Goal: Transaction & Acquisition: Book appointment/travel/reservation

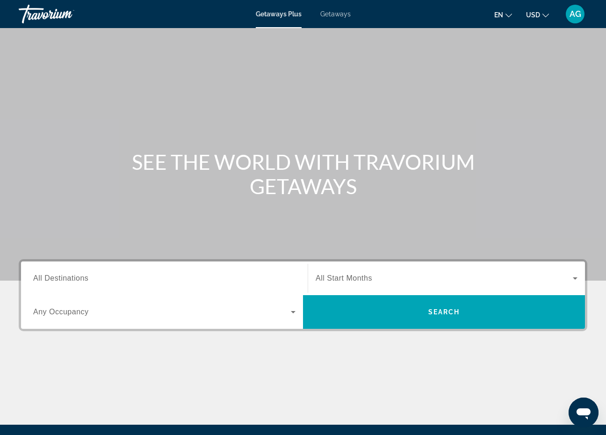
click at [53, 277] on span "All Destinations" at bounding box center [60, 278] width 55 height 8
click at [53, 277] on input "Destination All Destinations" at bounding box center [164, 278] width 262 height 11
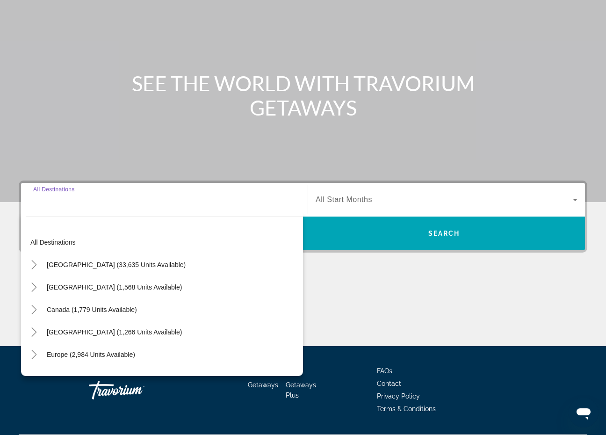
scroll to position [104, 0]
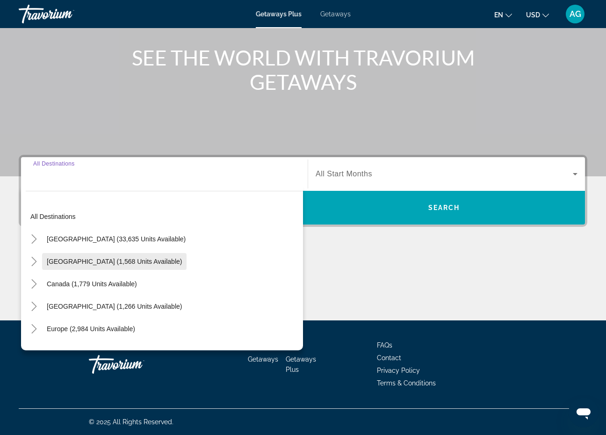
click at [80, 265] on span "Search widget" at bounding box center [114, 261] width 144 height 22
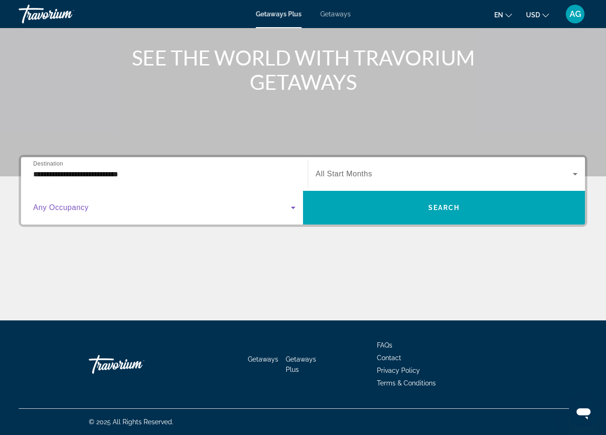
click at [119, 210] on span "Search widget" at bounding box center [162, 207] width 258 height 11
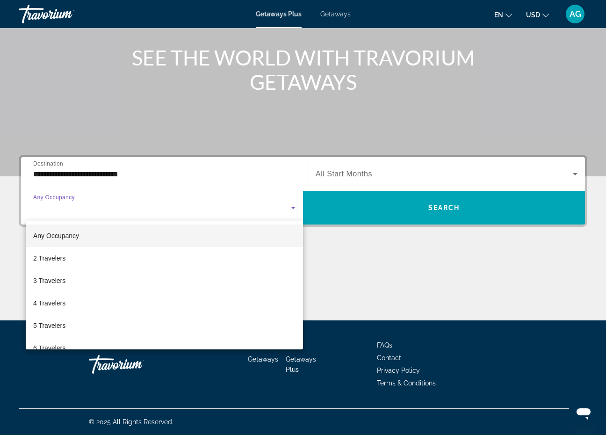
click at [136, 176] on div at bounding box center [303, 217] width 606 height 435
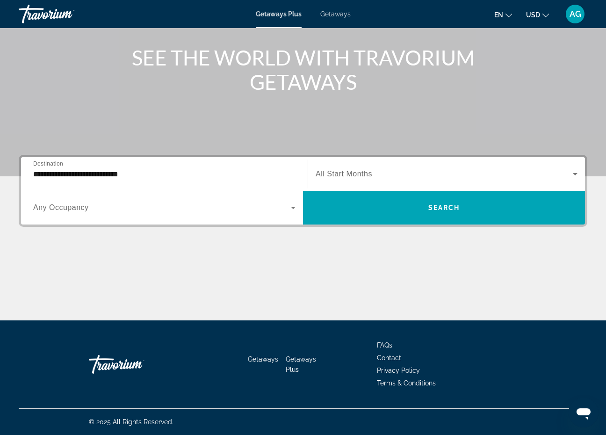
click at [136, 176] on input "**********" at bounding box center [164, 174] width 262 height 11
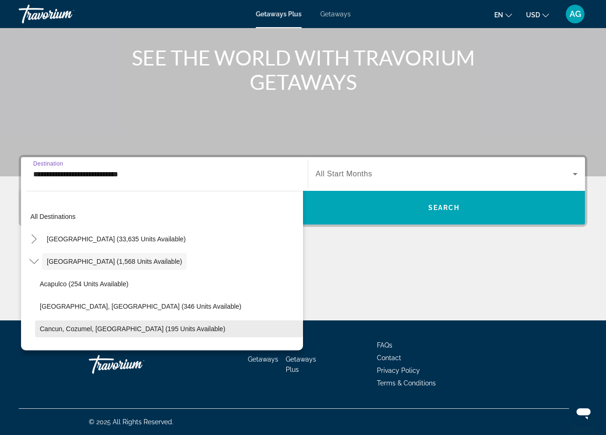
click at [90, 325] on span "Cancun, Cozumel, Riviera Maya (195 units available)" at bounding box center [133, 328] width 186 height 7
type input "**********"
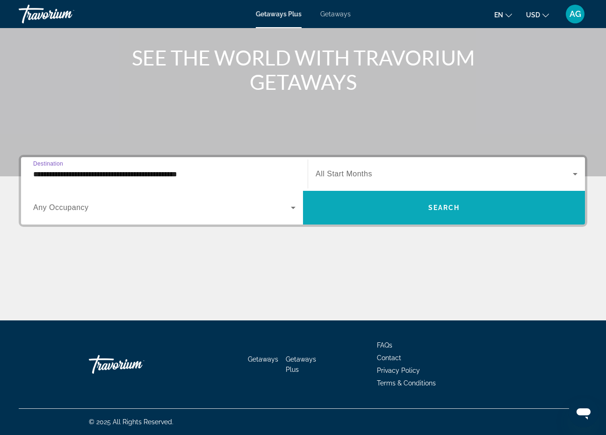
click at [378, 203] on span "Search widget" at bounding box center [444, 207] width 282 height 22
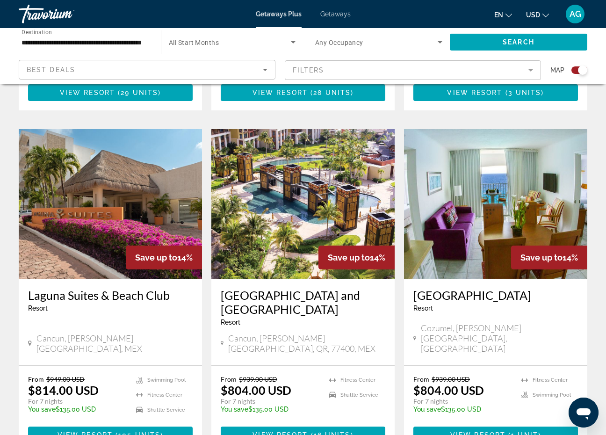
scroll to position [609, 0]
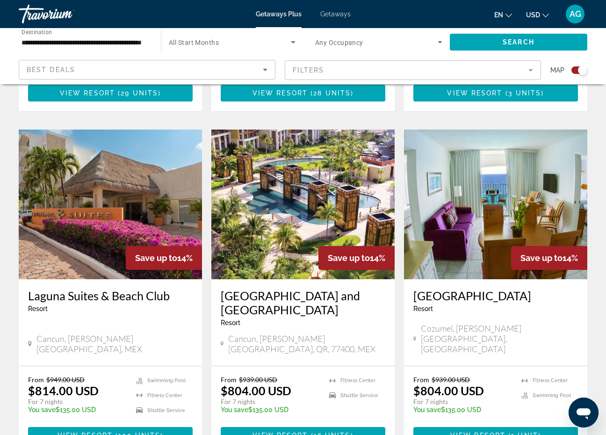
click at [306, 239] on img "Main content" at bounding box center [302, 205] width 183 height 150
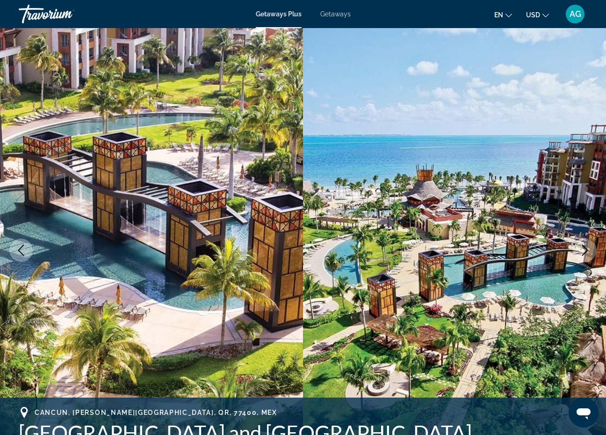
click at [582, 247] on icon "Next image" at bounding box center [584, 250] width 11 height 11
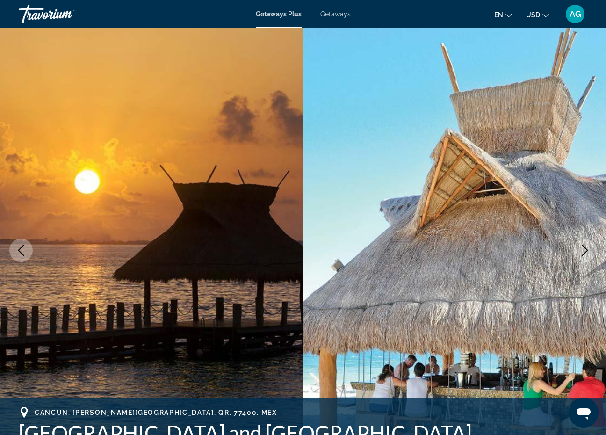
click at [582, 247] on icon "Next image" at bounding box center [584, 250] width 11 height 11
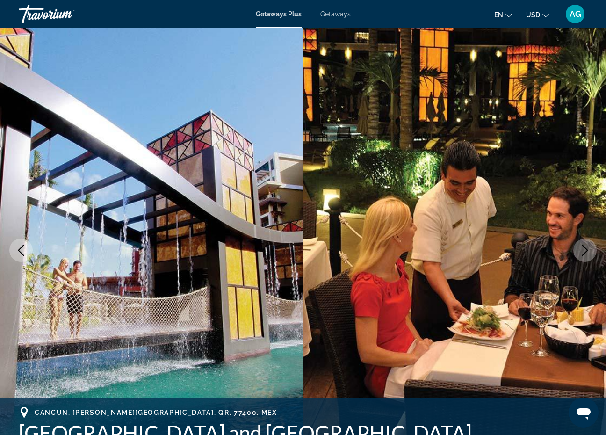
click at [582, 247] on icon "Next image" at bounding box center [584, 250] width 11 height 11
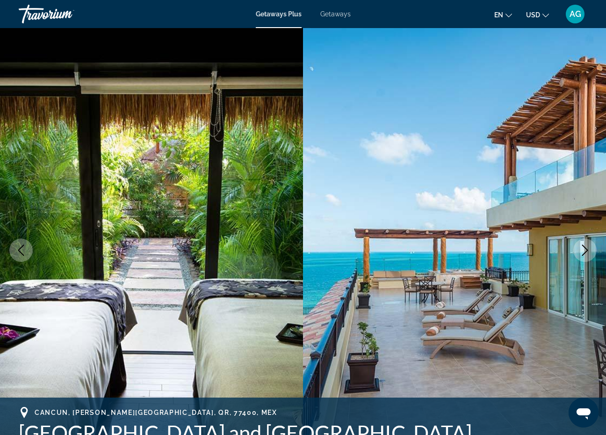
click at [582, 247] on icon "Next image" at bounding box center [584, 250] width 11 height 11
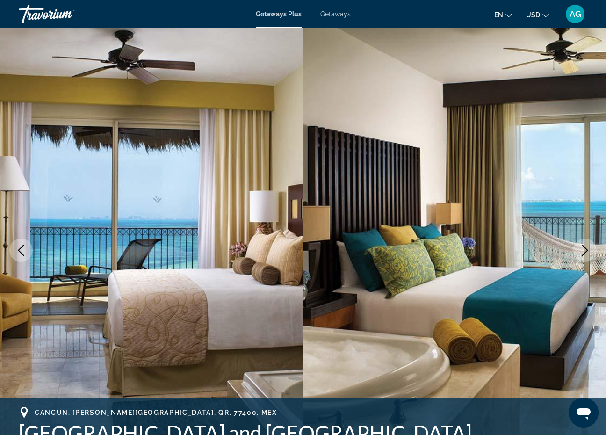
click at [582, 247] on icon "Next image" at bounding box center [584, 250] width 11 height 11
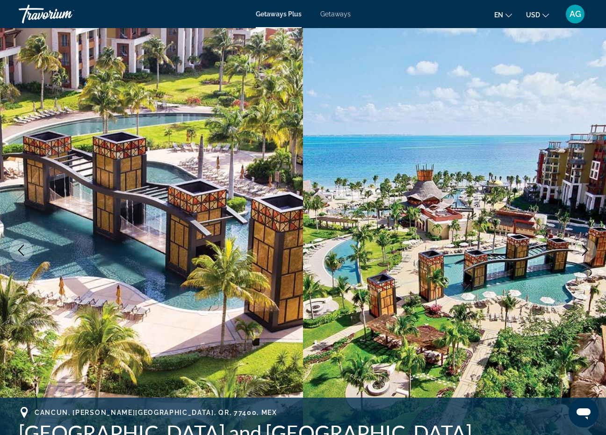
click at [582, 247] on icon "Next image" at bounding box center [584, 250] width 11 height 11
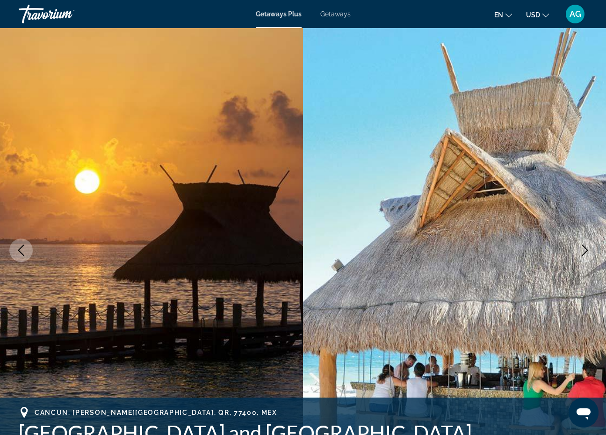
click at [582, 247] on icon "Next image" at bounding box center [584, 250] width 11 height 11
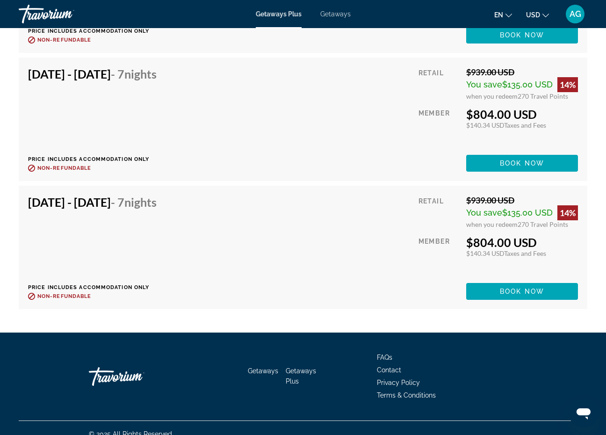
scroll to position [2399, 0]
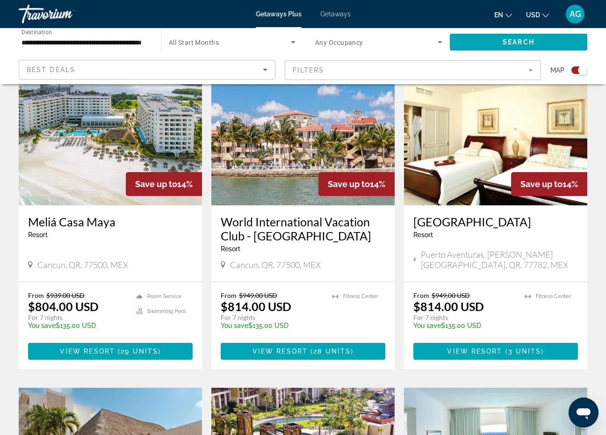
scroll to position [352, 0]
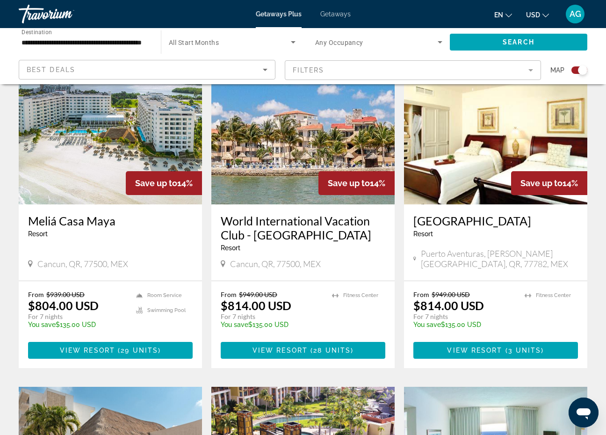
click at [296, 189] on img "Main content" at bounding box center [302, 130] width 183 height 150
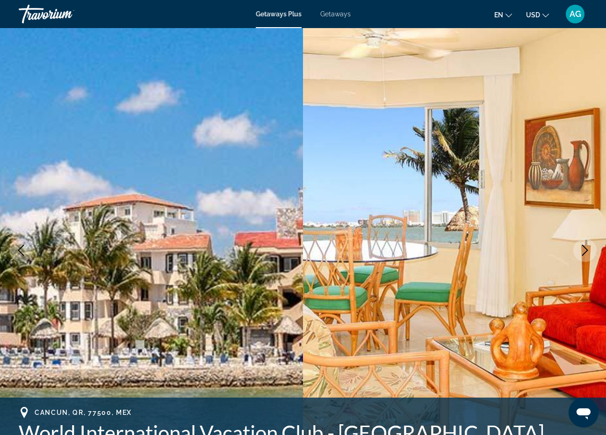
click at [586, 246] on icon "Next image" at bounding box center [584, 250] width 11 height 11
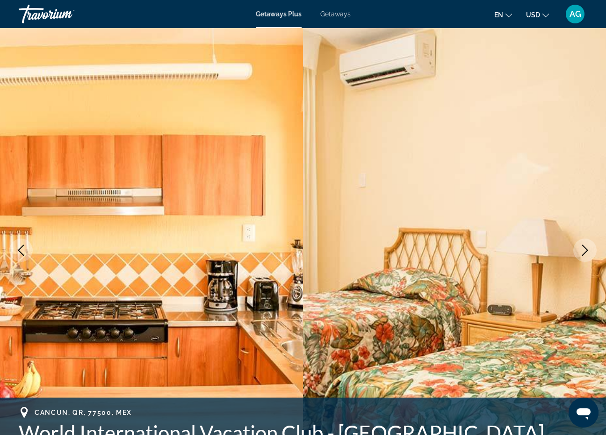
click at [586, 246] on icon "Next image" at bounding box center [584, 250] width 11 height 11
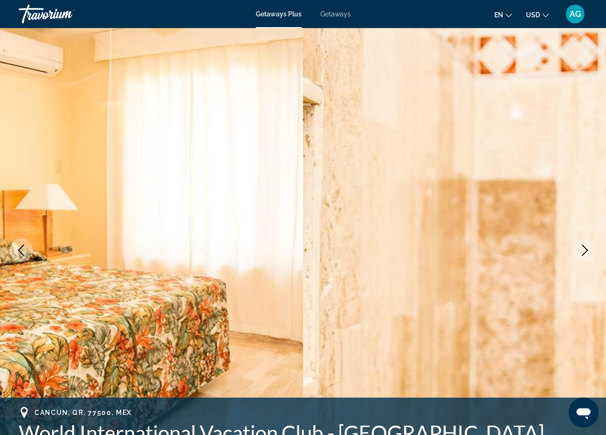
click at [586, 246] on icon "Next image" at bounding box center [584, 250] width 11 height 11
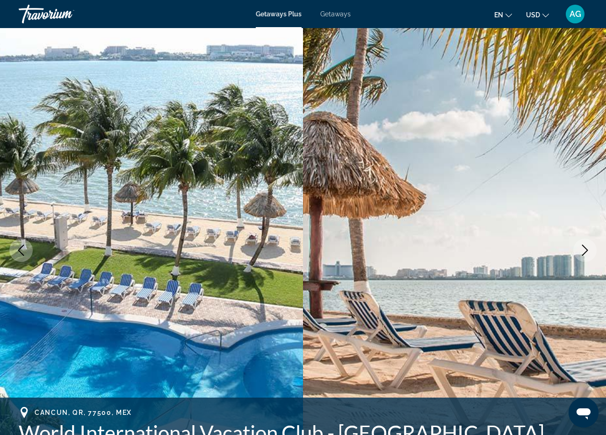
click at [587, 246] on icon "Next image" at bounding box center [584, 250] width 11 height 11
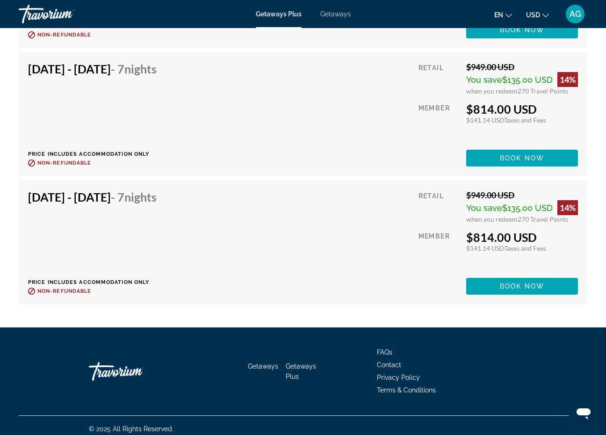
scroll to position [3966, 0]
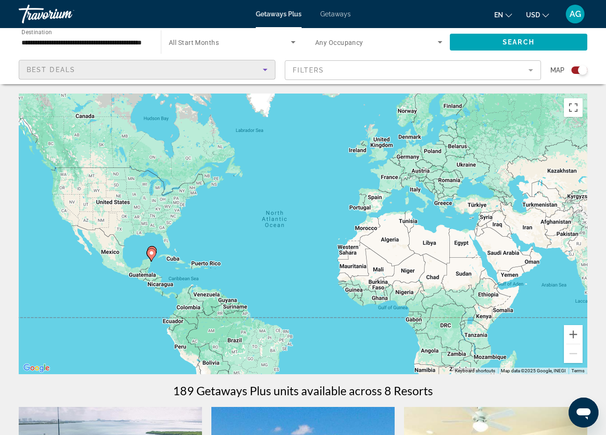
click at [136, 67] on div "Best Deals" at bounding box center [145, 69] width 236 height 11
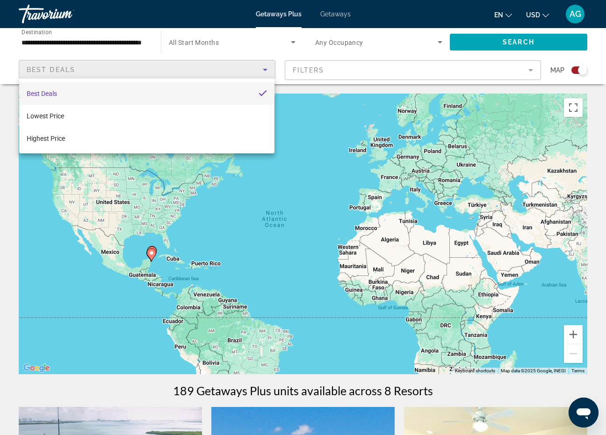
click at [137, 43] on div at bounding box center [303, 217] width 606 height 435
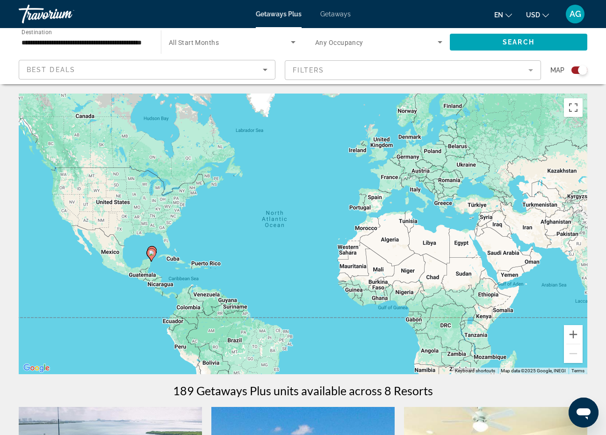
click at [137, 43] on input "**********" at bounding box center [85, 42] width 127 height 11
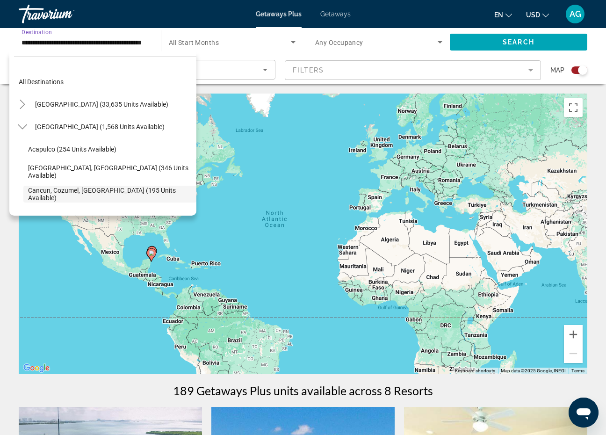
scroll to position [56, 0]
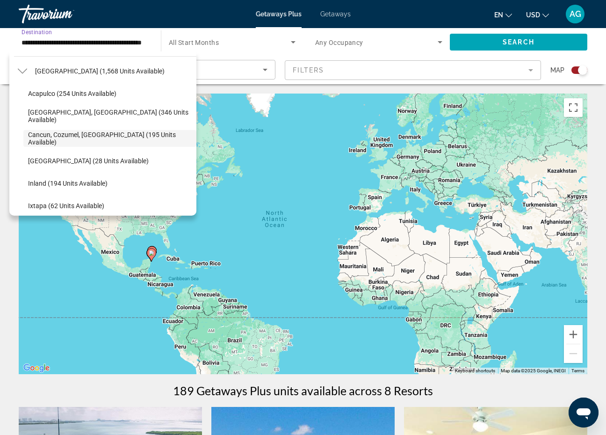
click at [91, 45] on input "**********" at bounding box center [85, 42] width 127 height 11
click at [343, 16] on span "Getaways" at bounding box center [335, 13] width 30 height 7
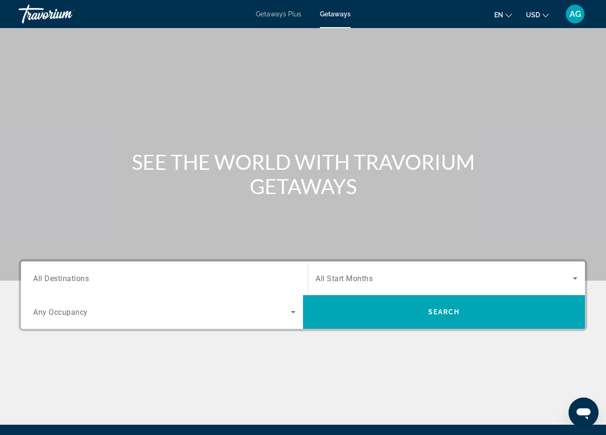
click at [102, 276] on input "Destination All Destinations" at bounding box center [164, 278] width 262 height 11
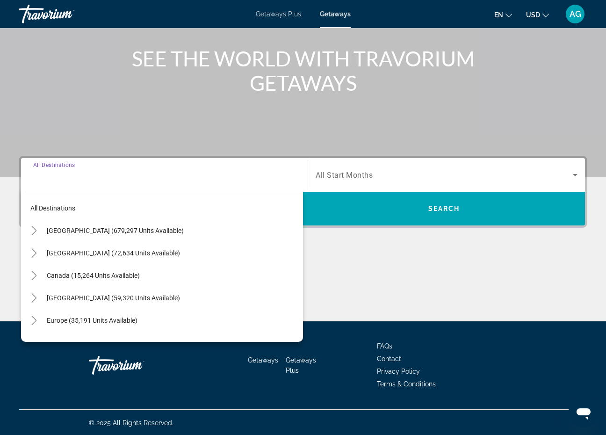
scroll to position [104, 0]
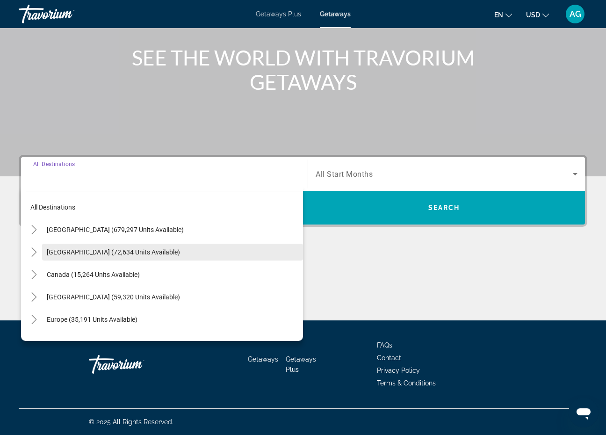
click at [105, 260] on span "Search widget" at bounding box center [172, 252] width 261 height 22
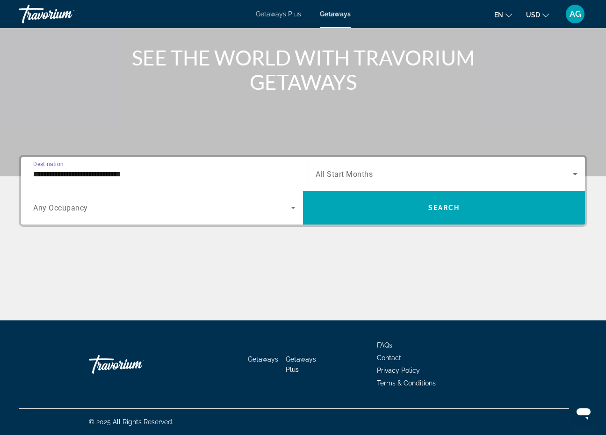
click at [183, 179] on input "**********" at bounding box center [164, 174] width 262 height 11
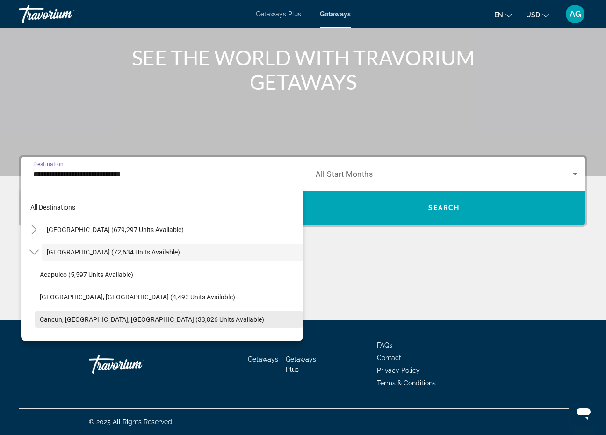
click at [100, 317] on span "Cancun, Cozumel, Riviera Maya (33,826 units available)" at bounding box center [152, 319] width 224 height 7
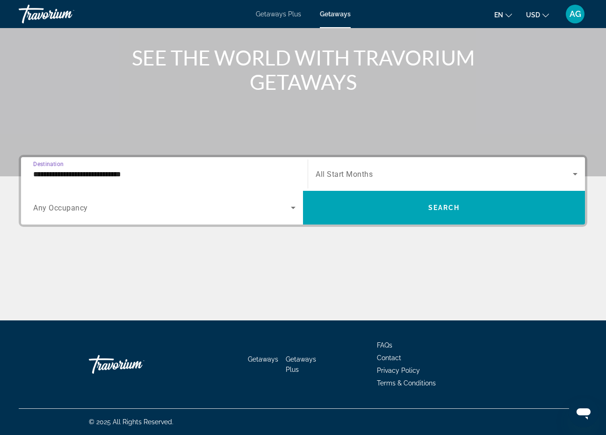
type input "**********"
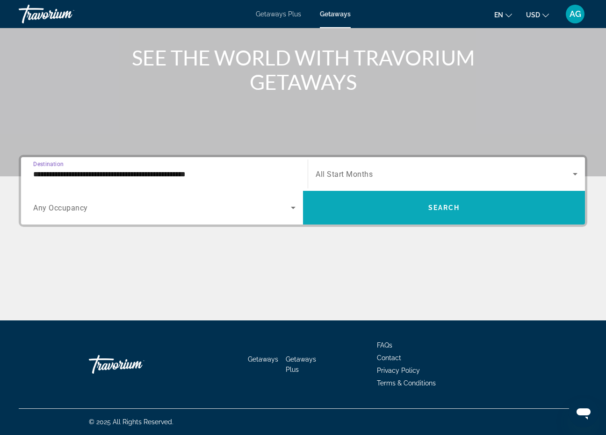
click at [346, 207] on span "Search widget" at bounding box center [444, 207] width 282 height 22
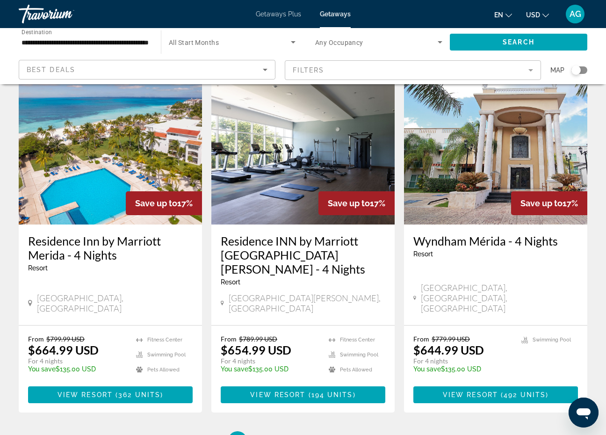
scroll to position [1124, 0]
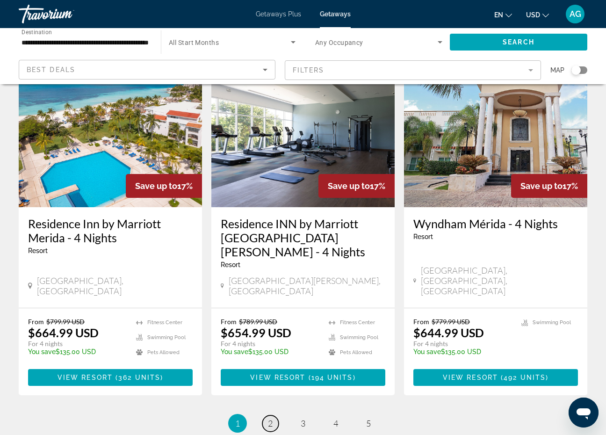
click at [269, 418] on span "2" at bounding box center [270, 423] width 5 height 10
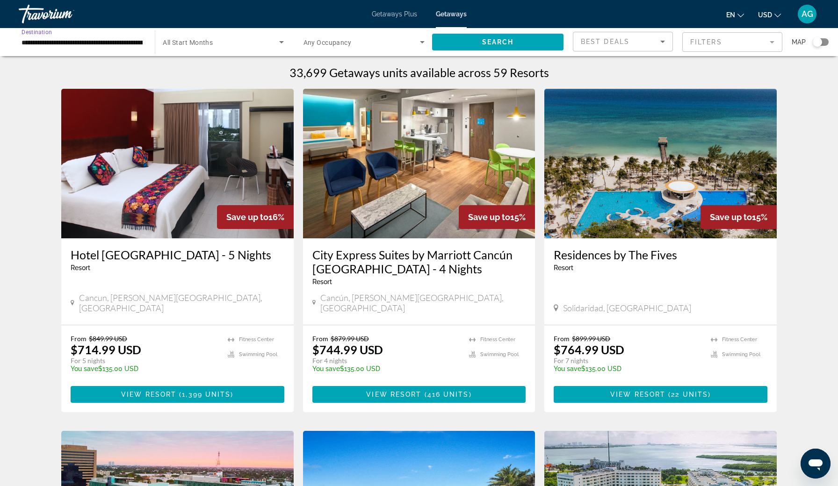
click at [129, 45] on input "**********" at bounding box center [82, 42] width 121 height 11
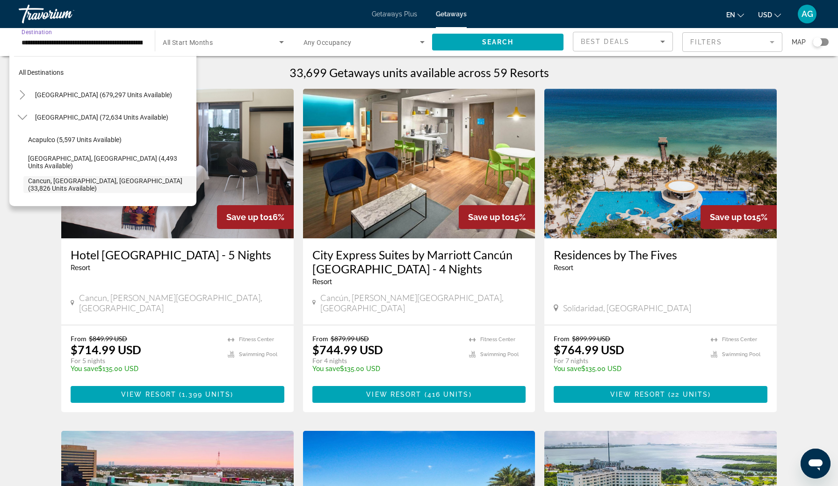
scroll to position [56, 0]
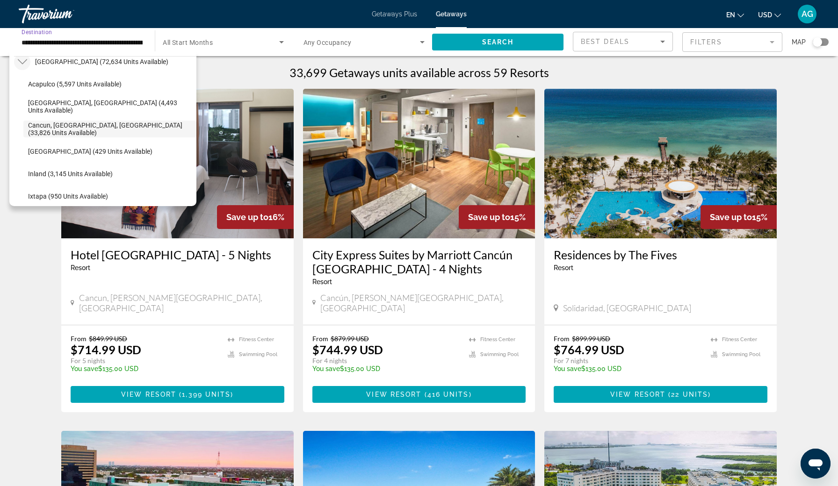
click at [27, 62] on mat-icon "Toggle Mexico (72,634 units available)" at bounding box center [22, 62] width 16 height 16
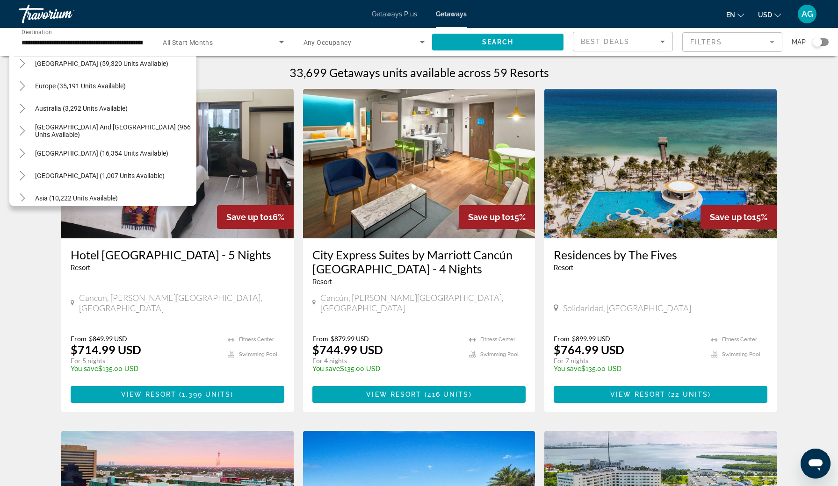
scroll to position [100, 0]
click at [107, 88] on span "Europe (35,191 units available)" at bounding box center [80, 84] width 91 height 7
type input "**********"
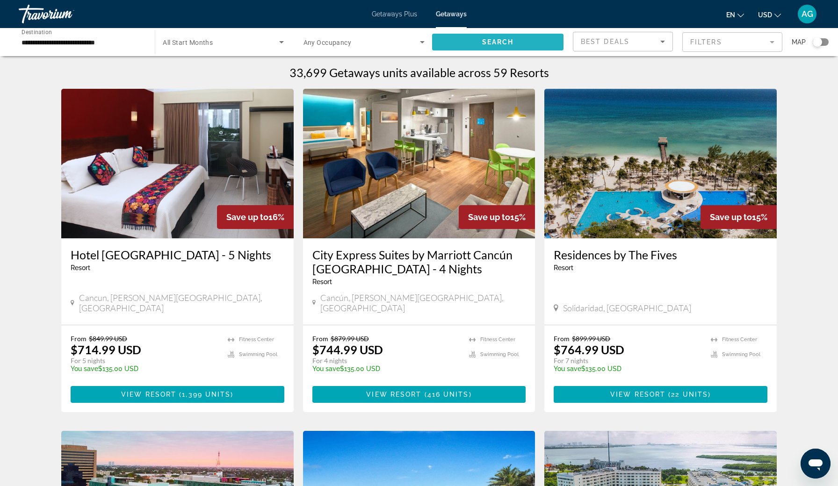
click at [468, 46] on span "Search widget" at bounding box center [497, 42] width 131 height 22
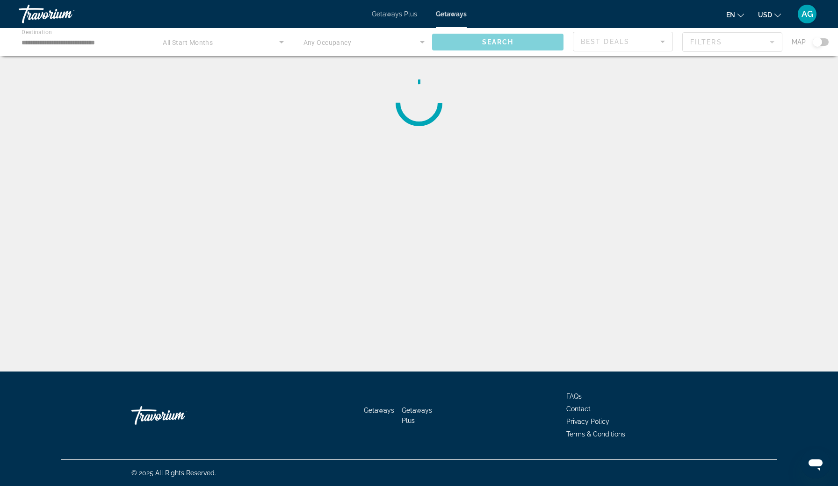
click at [464, 140] on div "Main content" at bounding box center [418, 102] width 715 height 75
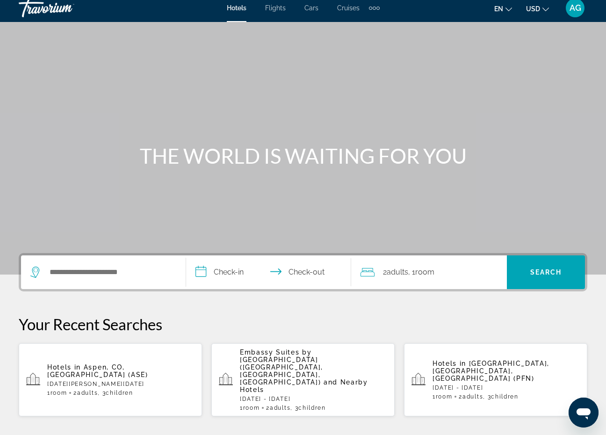
scroll to position [0, 0]
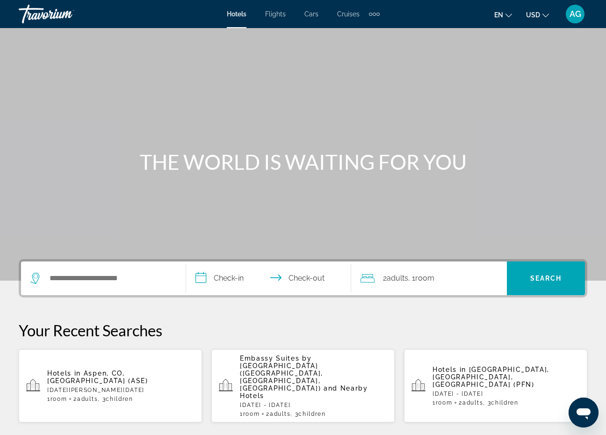
click at [369, 13] on div "Extra navigation items" at bounding box center [374, 14] width 11 height 14
click at [250, 312] on div "**********" at bounding box center [303, 440] width 606 height 363
click at [568, 17] on div "AG" at bounding box center [575, 14] width 19 height 19
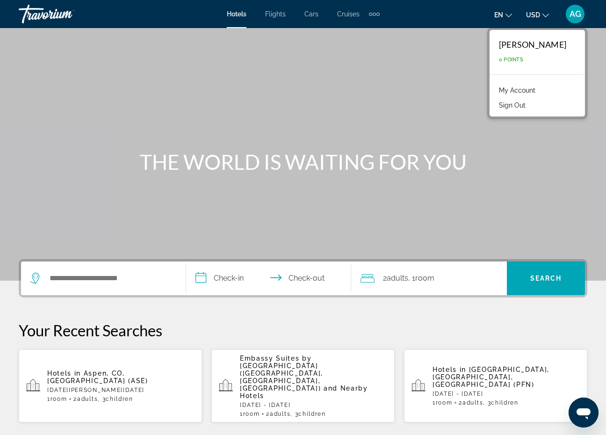
click at [415, 81] on div "Main content" at bounding box center [303, 140] width 606 height 281
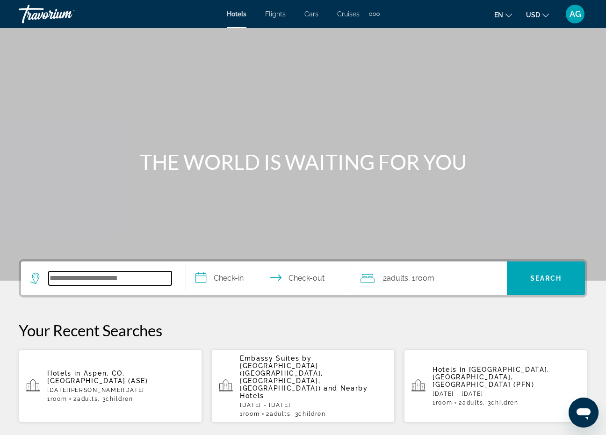
click at [144, 279] on input "Search widget" at bounding box center [110, 278] width 123 height 14
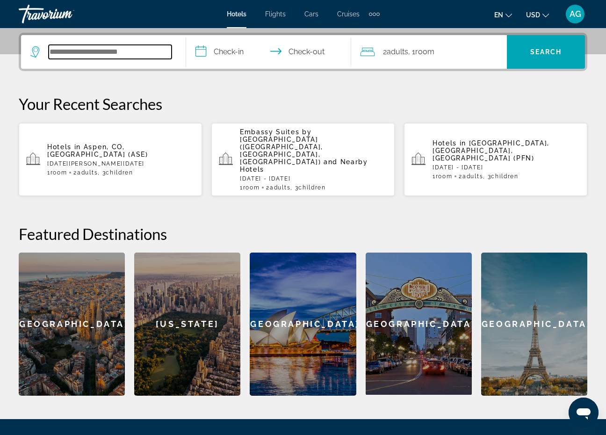
scroll to position [229, 0]
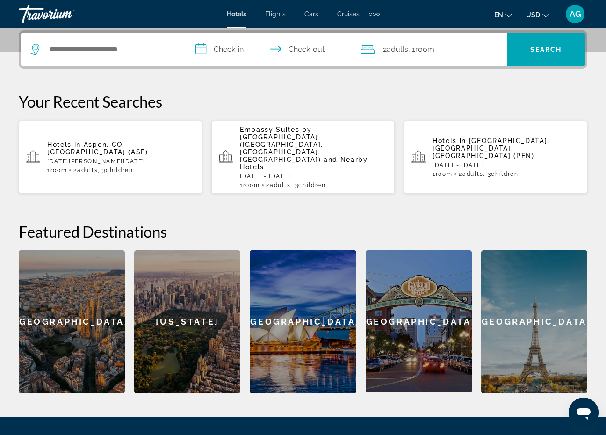
click at [540, 297] on div "[GEOGRAPHIC_DATA]" at bounding box center [534, 321] width 106 height 143
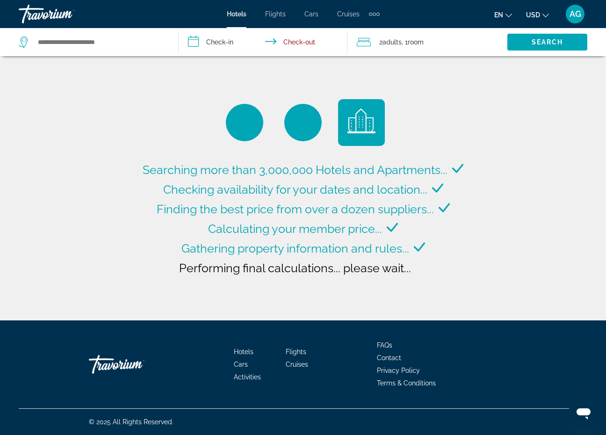
type input "**********"
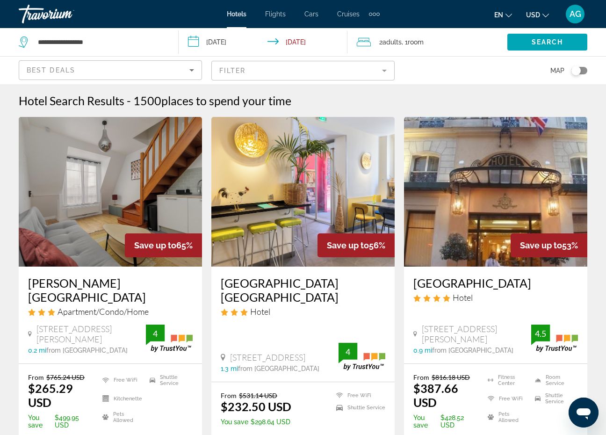
click at [500, 203] on img "Main content" at bounding box center [495, 192] width 183 height 150
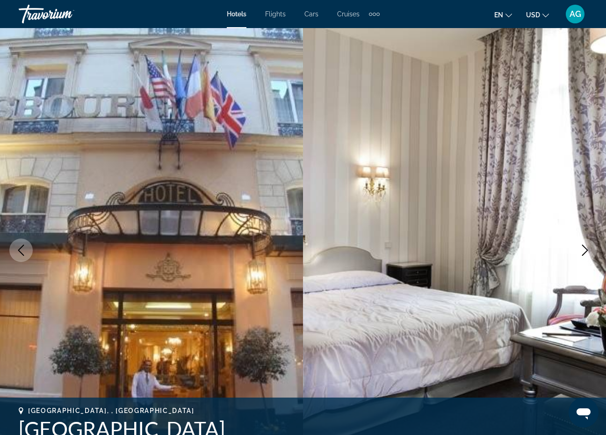
click at [584, 249] on icon "Next image" at bounding box center [584, 250] width 11 height 11
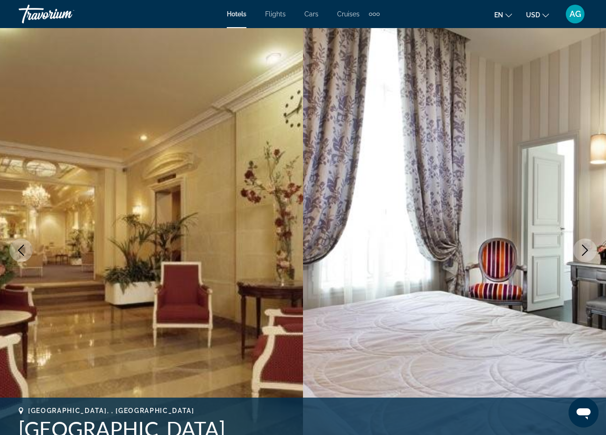
click at [584, 248] on icon "Next image" at bounding box center [584, 250] width 11 height 11
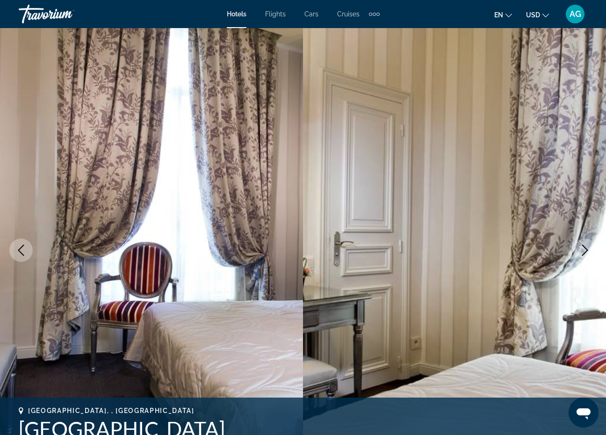
click at [584, 248] on icon "Next image" at bounding box center [584, 250] width 11 height 11
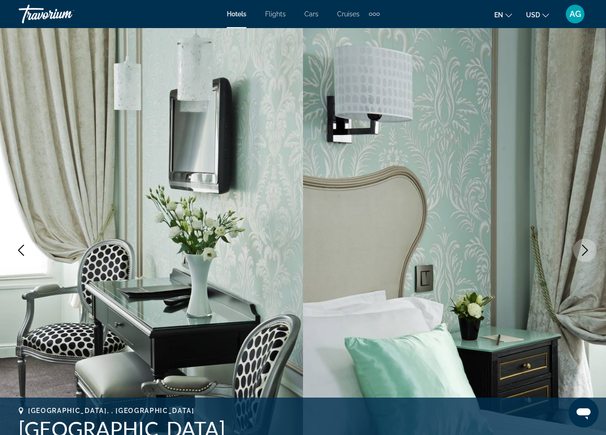
click at [584, 248] on icon "Next image" at bounding box center [584, 250] width 11 height 11
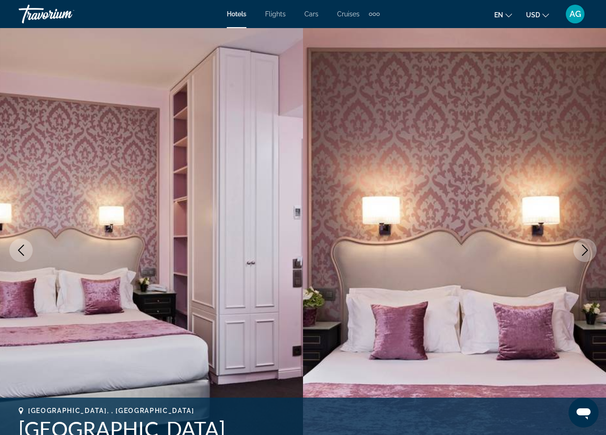
click at [584, 248] on icon "Next image" at bounding box center [584, 250] width 11 height 11
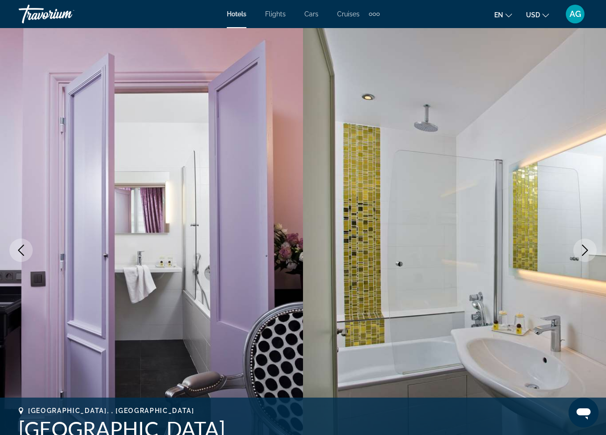
click at [584, 248] on icon "Next image" at bounding box center [584, 250] width 11 height 11
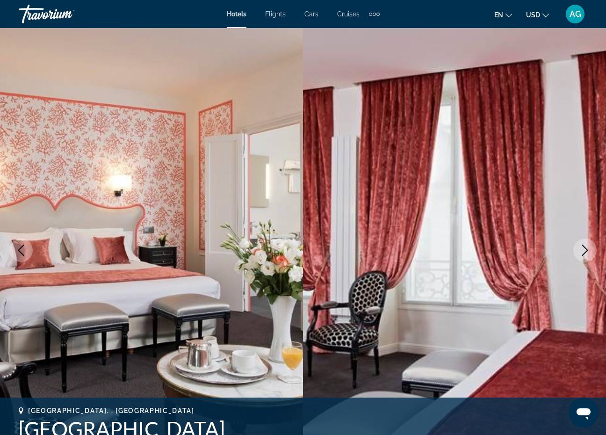
click at [584, 248] on icon "Next image" at bounding box center [584, 250] width 11 height 11
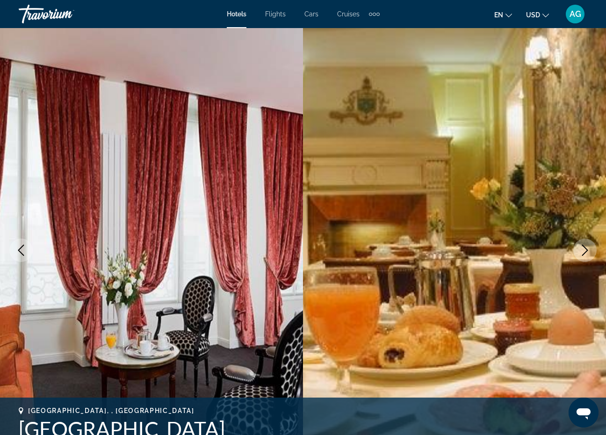
click at [584, 248] on icon "Next image" at bounding box center [584, 250] width 11 height 11
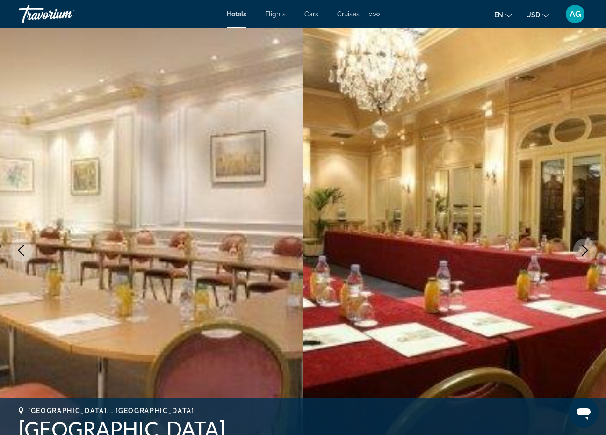
click at [584, 248] on icon "Next image" at bounding box center [584, 250] width 11 height 11
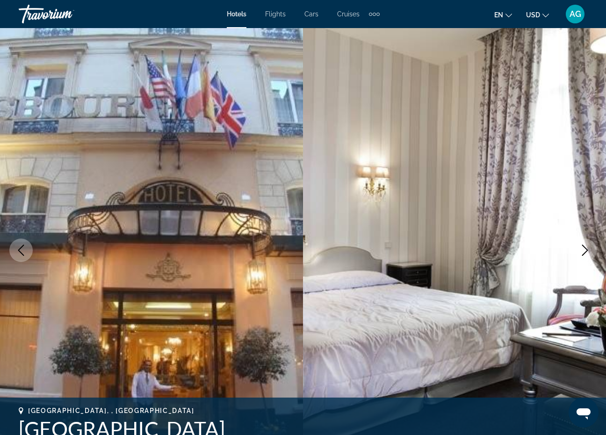
click at [587, 249] on icon "Next image" at bounding box center [585, 250] width 6 height 11
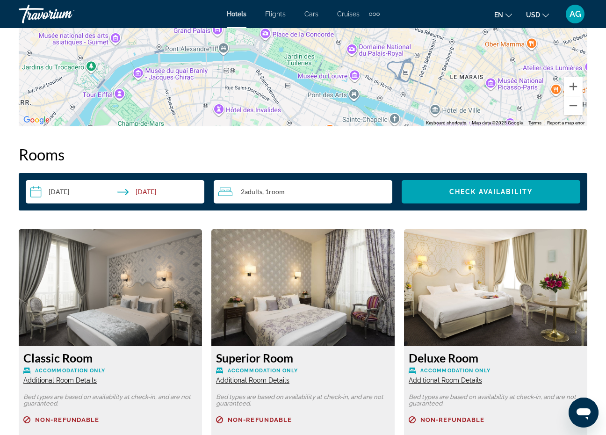
scroll to position [1241, 0]
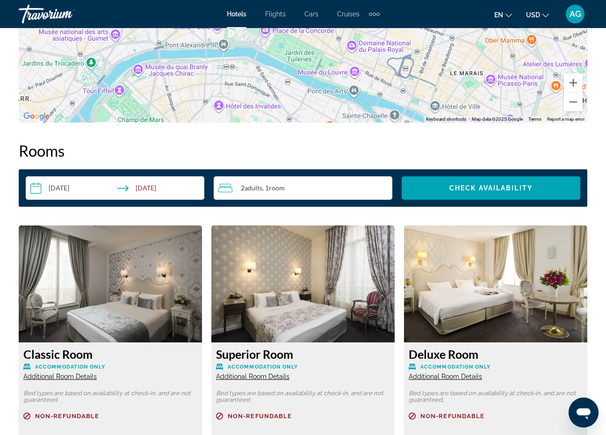
click at [63, 188] on input "**********" at bounding box center [117, 189] width 182 height 26
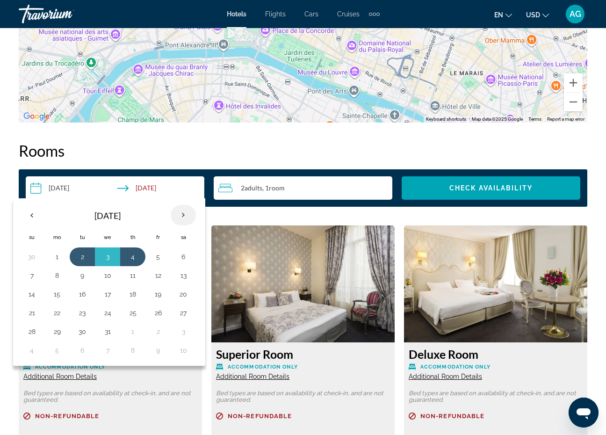
click at [187, 214] on th "Next month" at bounding box center [183, 215] width 25 height 21
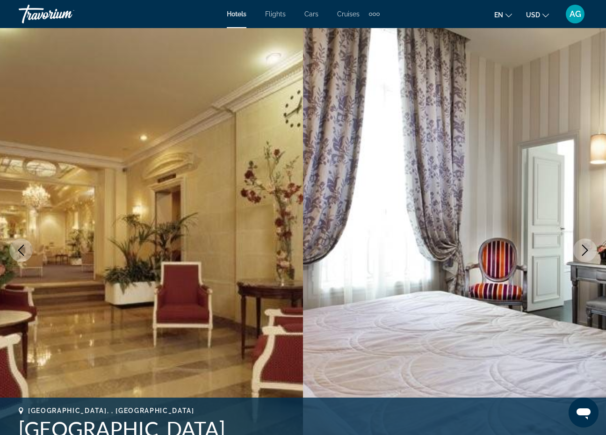
scroll to position [0, 0]
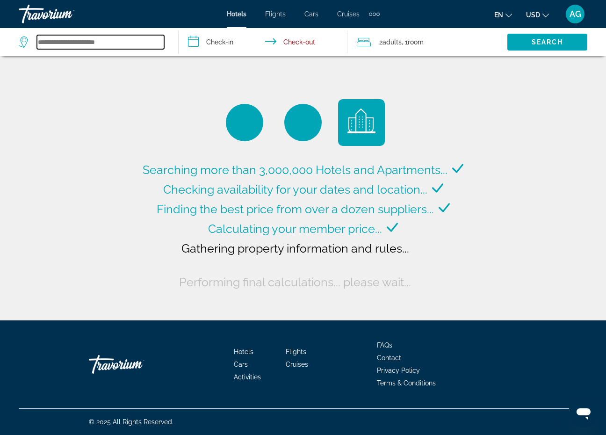
click at [48, 47] on input "Search widget" at bounding box center [100, 42] width 127 height 14
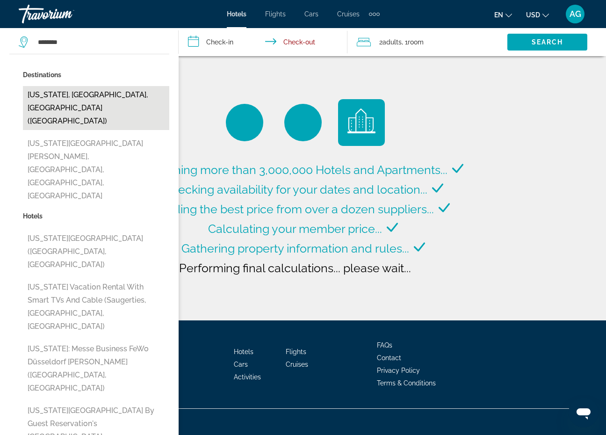
click at [48, 96] on button "[US_STATE], [GEOGRAPHIC_DATA], [GEOGRAPHIC_DATA] ([GEOGRAPHIC_DATA])" at bounding box center [96, 108] width 146 height 44
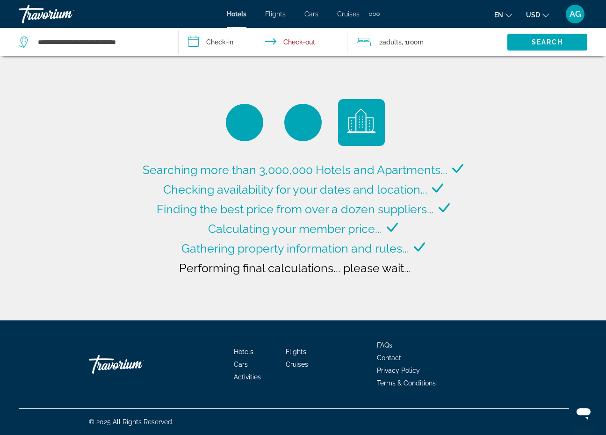
click at [208, 42] on input "**********" at bounding box center [265, 43] width 173 height 31
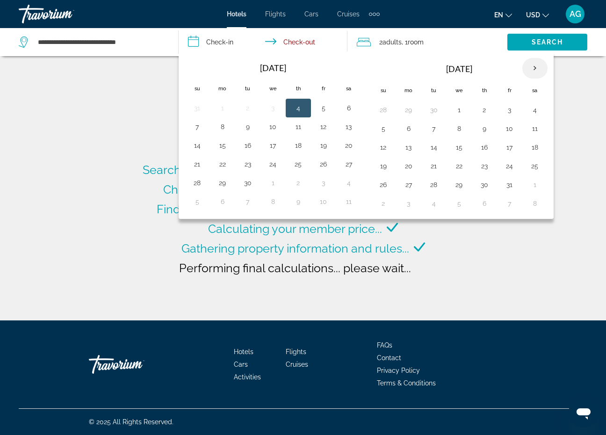
click at [535, 68] on th "Next month" at bounding box center [534, 68] width 25 height 21
type input "**********"
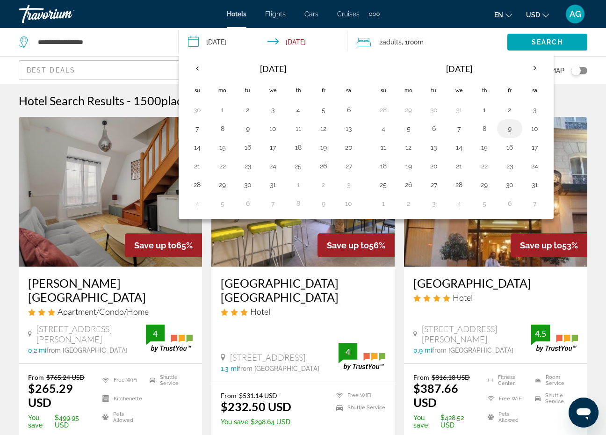
click at [512, 135] on button "9" at bounding box center [509, 128] width 15 height 13
click at [411, 148] on button "12" at bounding box center [408, 147] width 15 height 13
type input "**********"
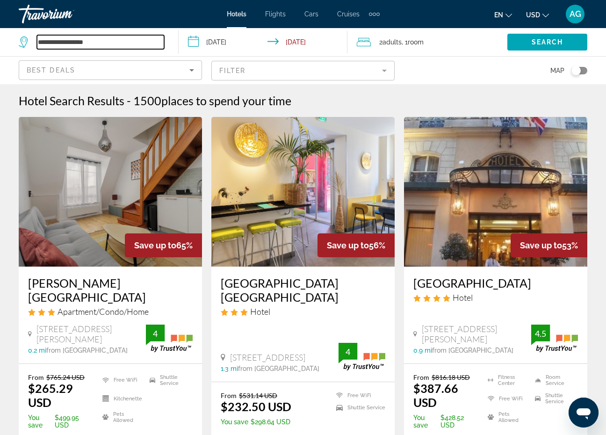
click at [97, 48] on input "**********" at bounding box center [100, 42] width 127 height 14
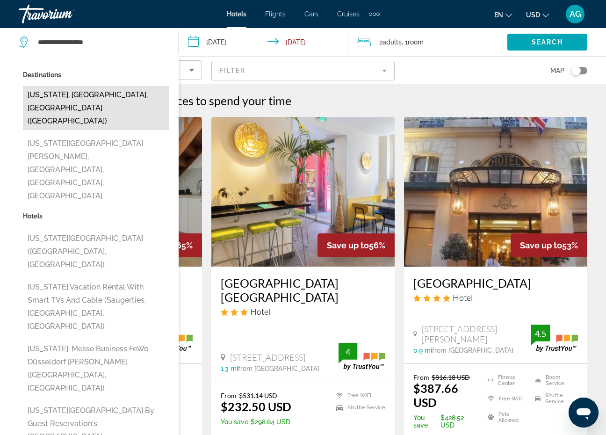
click at [64, 101] on button "[US_STATE], [GEOGRAPHIC_DATA], [GEOGRAPHIC_DATA] ([GEOGRAPHIC_DATA])" at bounding box center [96, 108] width 146 height 44
type input "**********"
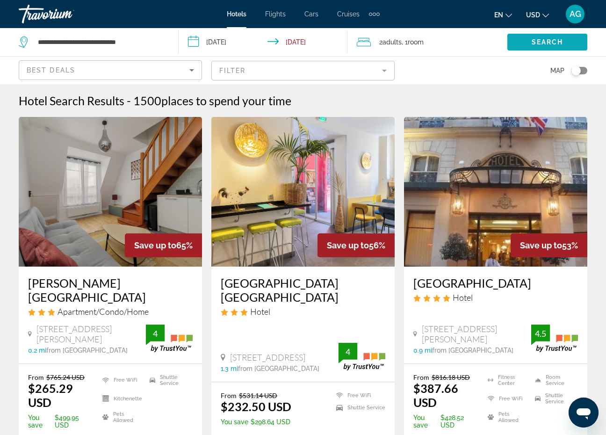
click at [542, 44] on span "Search" at bounding box center [548, 41] width 32 height 7
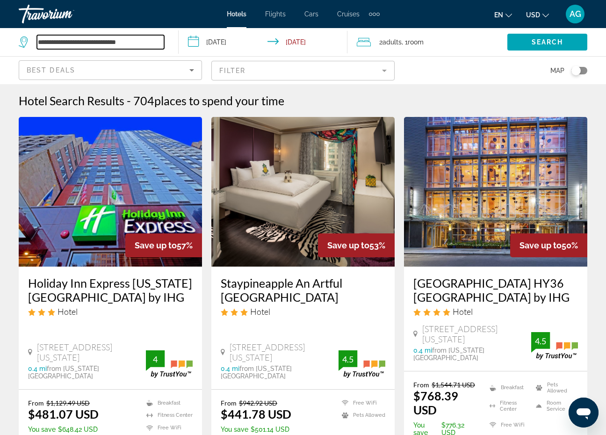
click at [152, 43] on input "**********" at bounding box center [100, 42] width 127 height 14
type input "*"
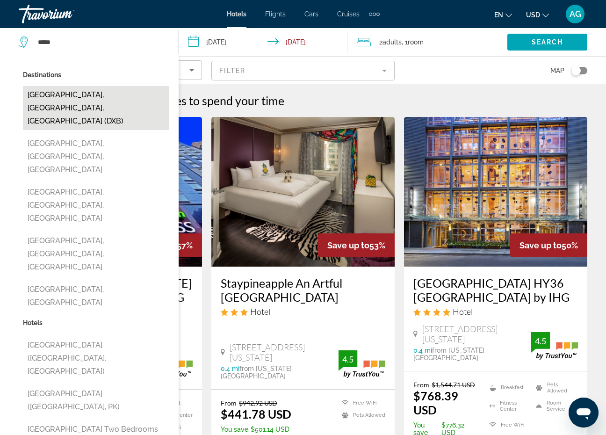
click at [123, 106] on button "[GEOGRAPHIC_DATA], [GEOGRAPHIC_DATA], [GEOGRAPHIC_DATA] (DXB)" at bounding box center [96, 108] width 146 height 44
type input "**********"
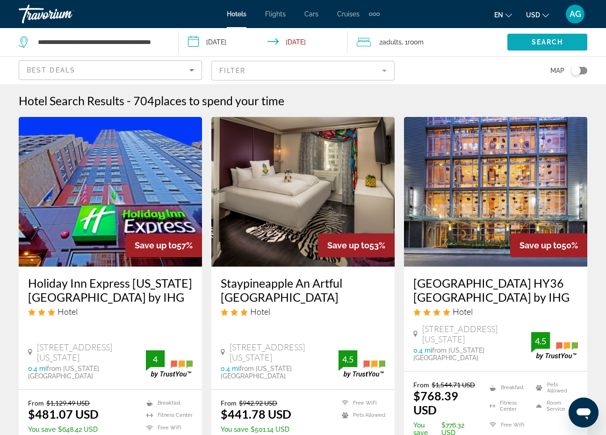
click at [532, 39] on span "Search" at bounding box center [548, 41] width 32 height 7
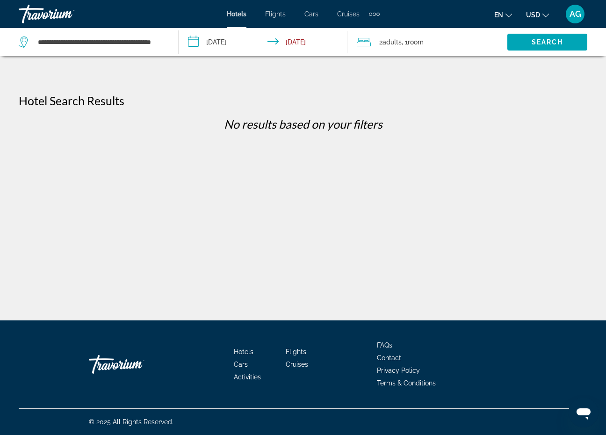
click at [242, 38] on input "**********" at bounding box center [265, 43] width 173 height 31
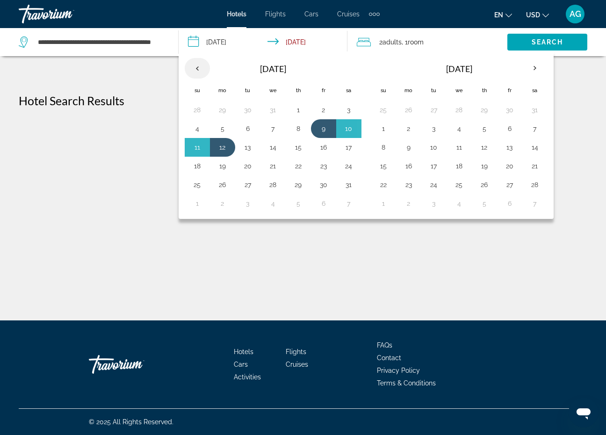
click at [196, 73] on th "Previous month" at bounding box center [197, 68] width 25 height 21
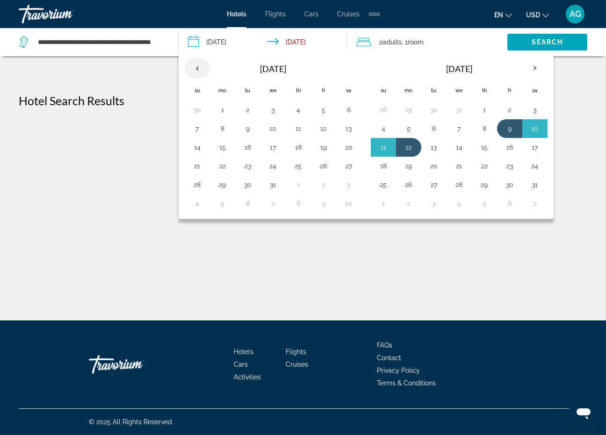
click at [196, 73] on th "Previous month" at bounding box center [197, 68] width 25 height 21
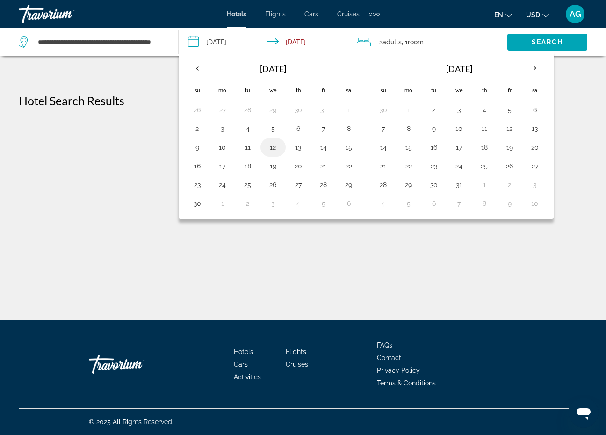
click at [269, 151] on button "12" at bounding box center [273, 147] width 15 height 13
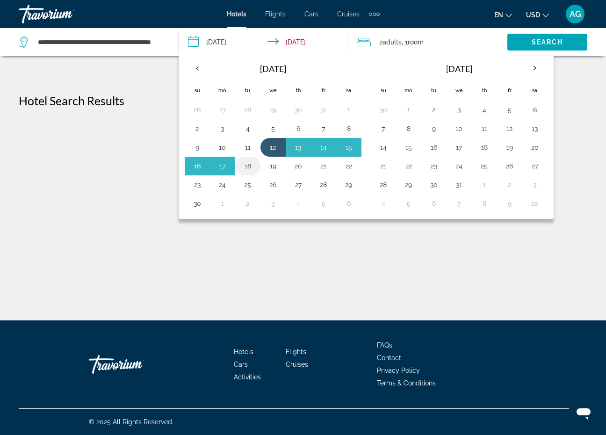
click at [253, 166] on button "18" at bounding box center [247, 165] width 15 height 13
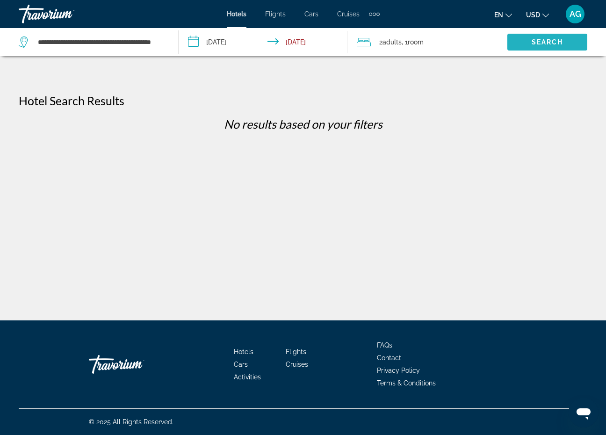
click at [530, 40] on span "Search widget" at bounding box center [547, 42] width 80 height 22
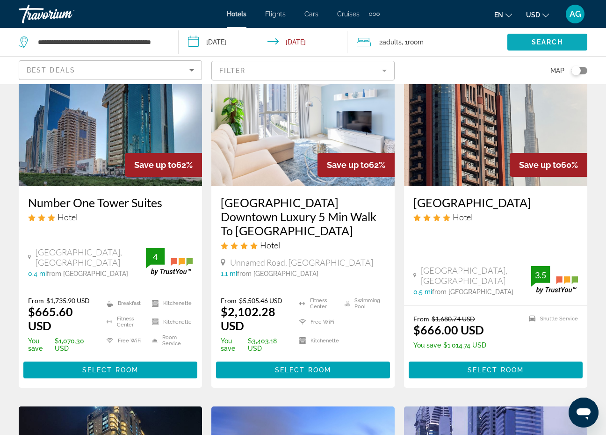
scroll to position [472, 0]
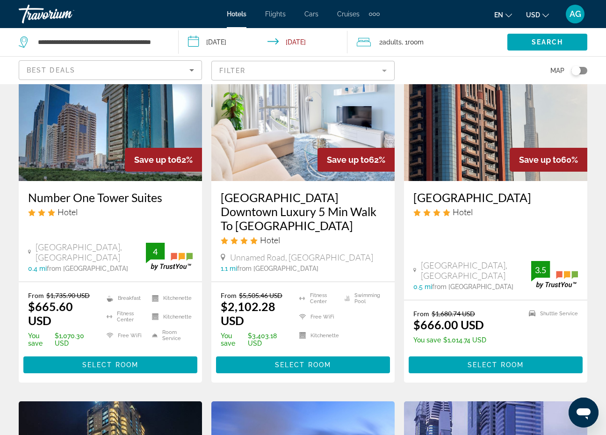
click at [243, 45] on input "**********" at bounding box center [265, 43] width 173 height 31
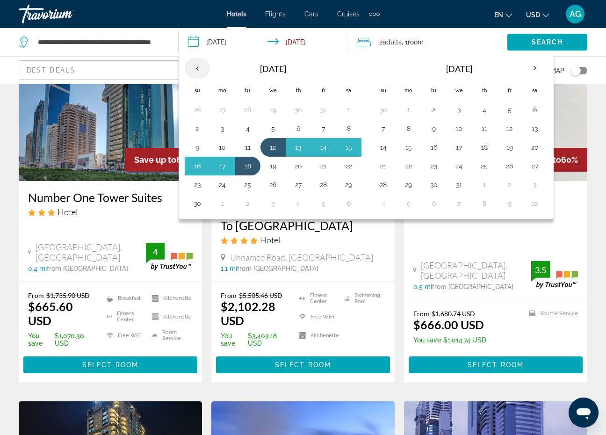
click at [198, 63] on th "Previous month" at bounding box center [197, 68] width 25 height 21
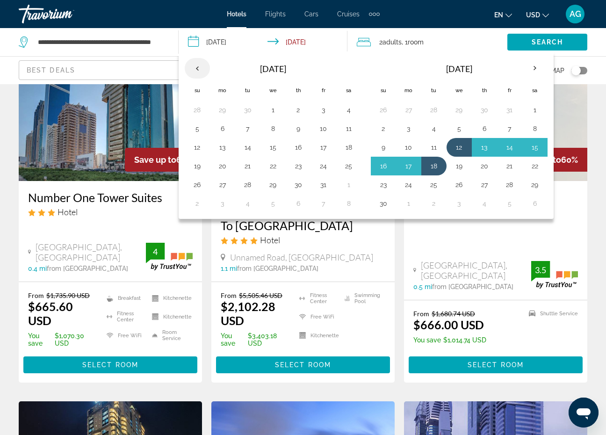
click at [198, 63] on th "Previous month" at bounding box center [197, 68] width 25 height 21
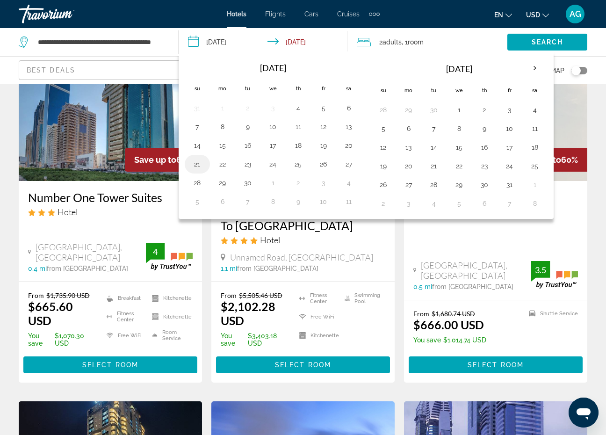
click at [204, 164] on button "21" at bounding box center [197, 164] width 15 height 13
click at [295, 165] on button "25" at bounding box center [298, 164] width 15 height 13
type input "**********"
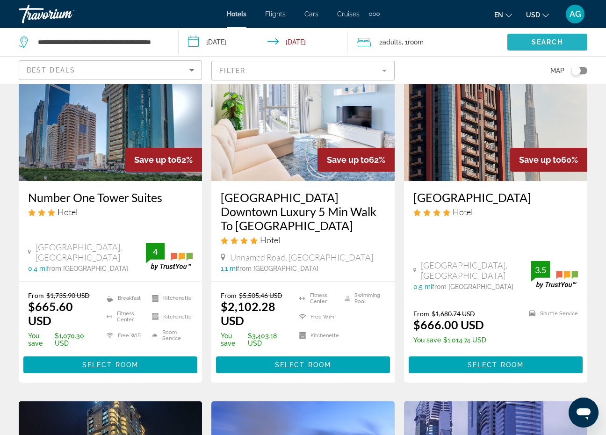
click at [526, 48] on span "Search widget" at bounding box center [547, 42] width 80 height 22
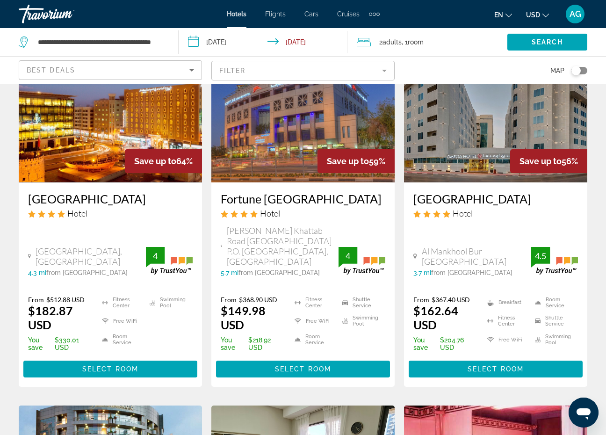
scroll to position [467, 0]
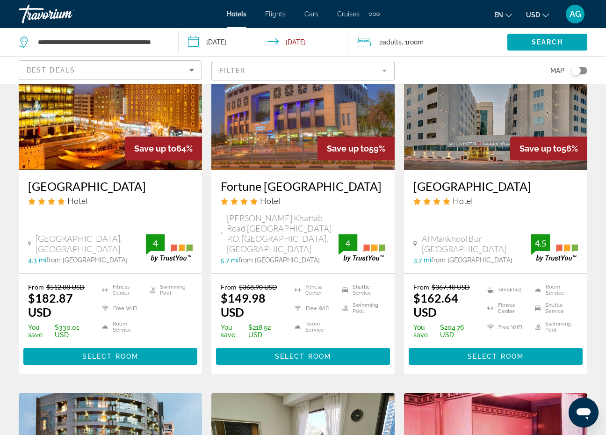
click at [111, 142] on img "Main content" at bounding box center [110, 95] width 183 height 150
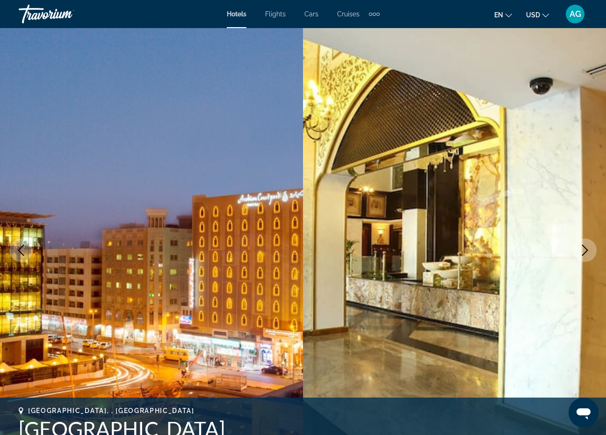
click at [583, 245] on icon "Next image" at bounding box center [585, 250] width 6 height 11
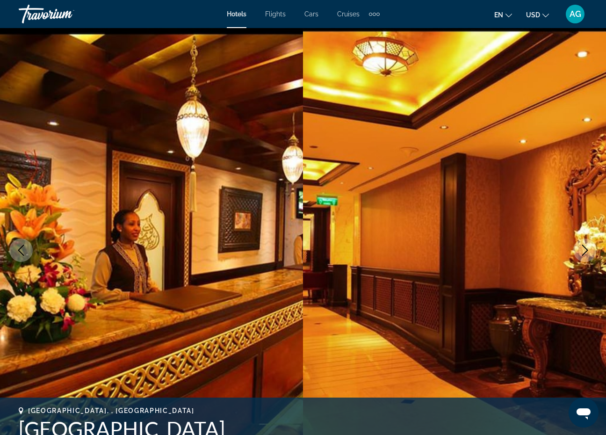
click at [583, 245] on icon "Next image" at bounding box center [585, 250] width 6 height 11
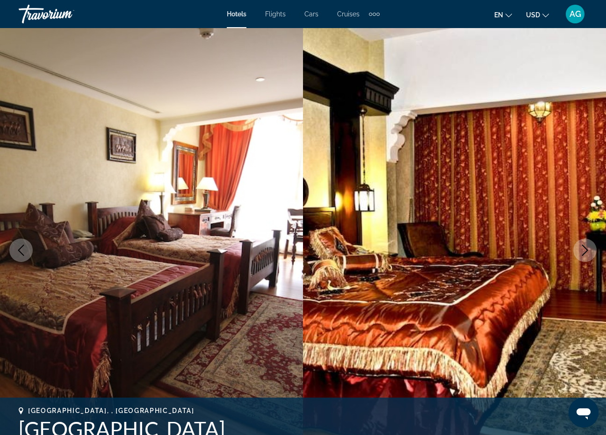
click at [583, 245] on icon "Next image" at bounding box center [585, 250] width 6 height 11
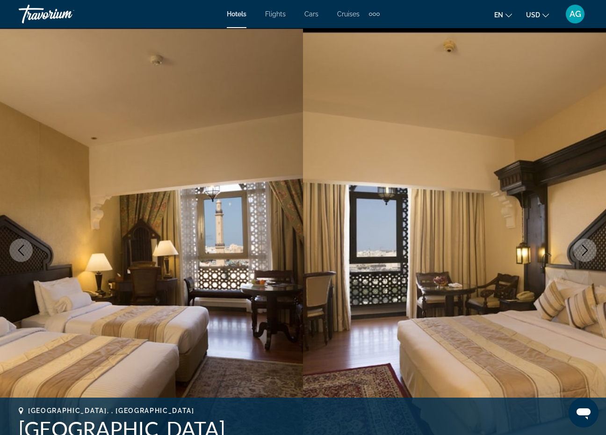
click at [583, 245] on icon "Next image" at bounding box center [585, 250] width 6 height 11
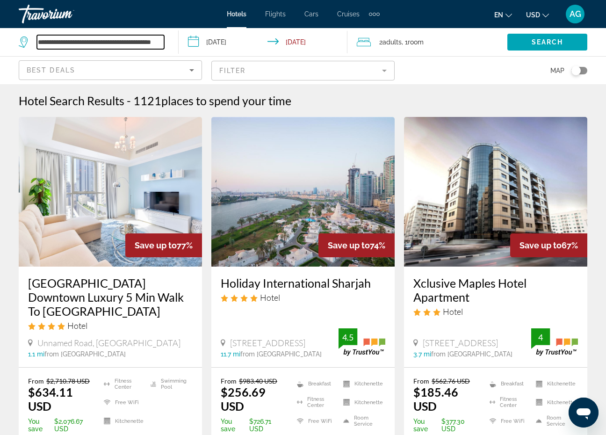
click at [138, 42] on input "**********" at bounding box center [100, 42] width 127 height 14
drag, startPoint x: 160, startPoint y: 40, endPoint x: 25, endPoint y: 28, distance: 135.6
click at [25, 28] on div "**********" at bounding box center [94, 42] width 150 height 28
drag, startPoint x: 94, startPoint y: 37, endPoint x: 58, endPoint y: 38, distance: 36.5
click at [58, 38] on input "**********" at bounding box center [100, 42] width 127 height 14
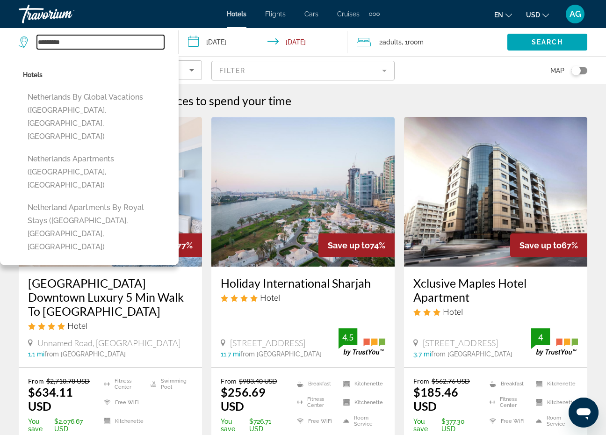
drag, startPoint x: 81, startPoint y: 46, endPoint x: 17, endPoint y: 33, distance: 65.4
click at [17, 33] on app-destination-search "********* Hotels [GEOGRAPHIC_DATA] by Global Vacations ([GEOGRAPHIC_DATA], [GEO…" at bounding box center [89, 42] width 179 height 28
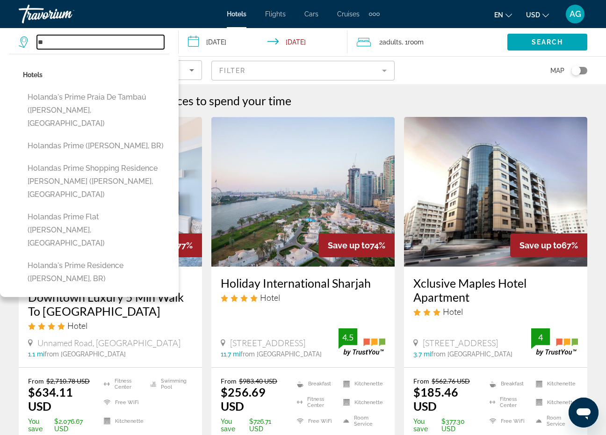
type input "*"
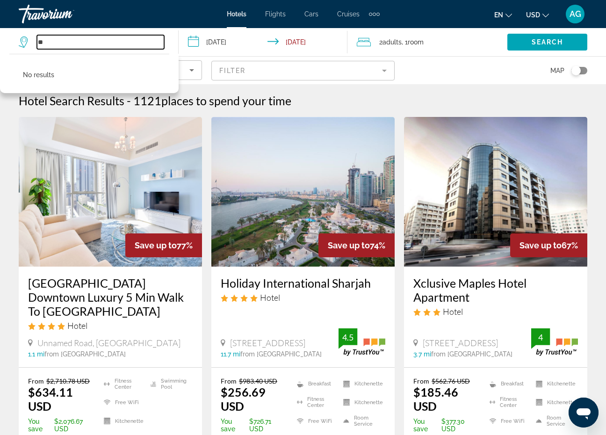
type input "*"
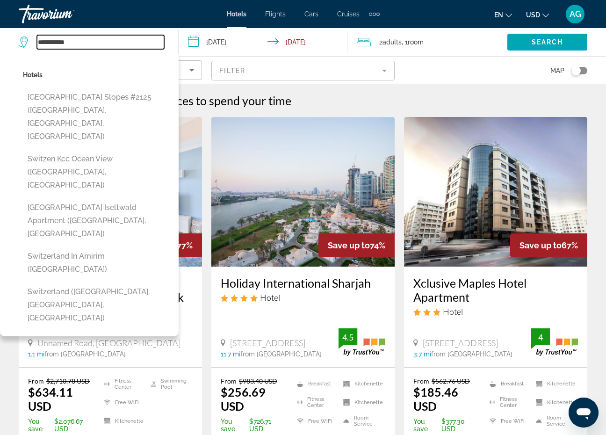
type input "**********"
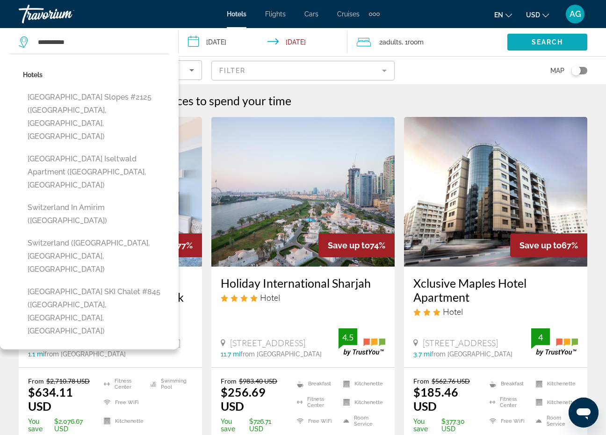
click at [552, 41] on span "Search" at bounding box center [548, 41] width 32 height 7
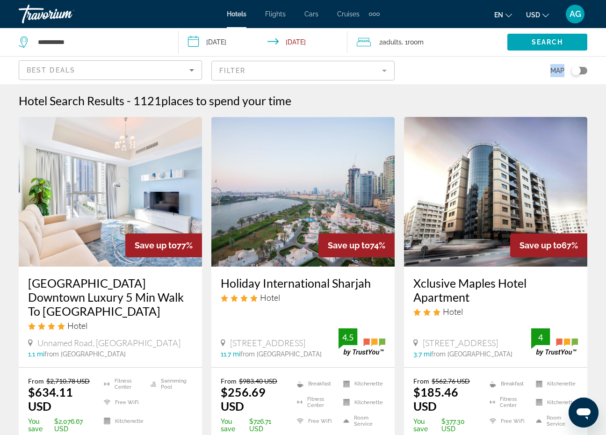
drag, startPoint x: 558, startPoint y: 60, endPoint x: 580, endPoint y: 66, distance: 23.1
click at [580, 66] on div "Map" at bounding box center [495, 71] width 183 height 28
click at [584, 71] on div "Toggle map" at bounding box center [579, 70] width 16 height 7
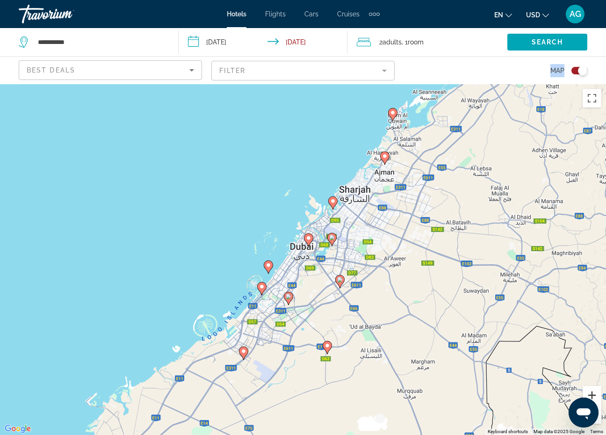
click at [599, 403] on button "Zoom in" at bounding box center [592, 395] width 19 height 19
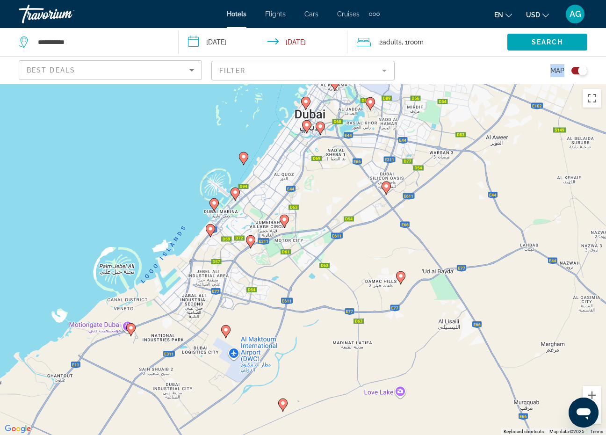
drag, startPoint x: 583, startPoint y: 291, endPoint x: 592, endPoint y: 166, distance: 125.2
click at [592, 166] on div "To activate drag with keyboard, press Alt + Enter. Once in keyboard drag state,…" at bounding box center [303, 259] width 606 height 351
click at [594, 416] on div "Open messaging window" at bounding box center [583, 412] width 28 height 28
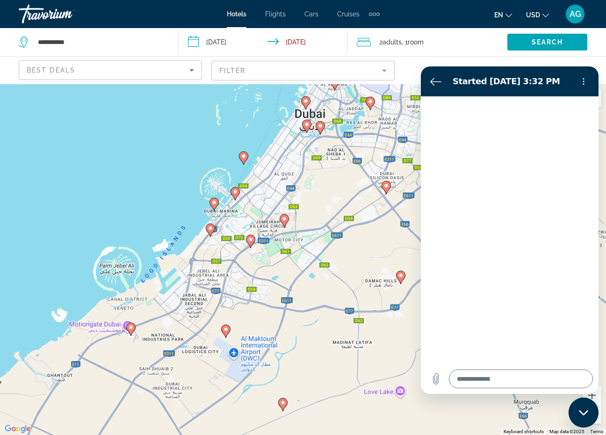
click at [584, 413] on icon "Close messaging window" at bounding box center [584, 413] width 10 height 6
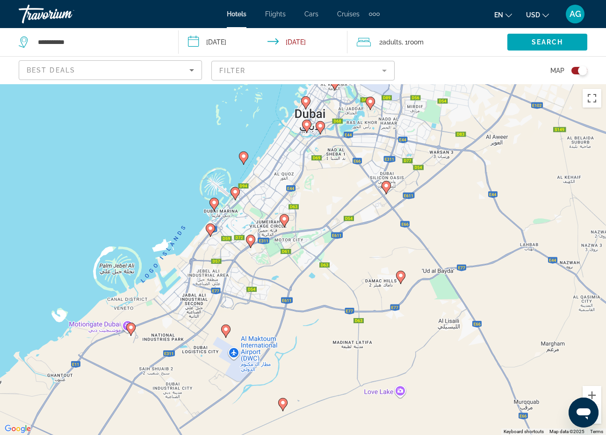
type textarea "*"
click at [601, 413] on div "To activate drag with keyboard, press Alt + Enter. Once in keyboard drag state,…" at bounding box center [303, 259] width 606 height 351
click at [375, 219] on div "To activate drag with keyboard, press Alt + Enter. Once in keyboard drag state,…" at bounding box center [303, 259] width 606 height 351
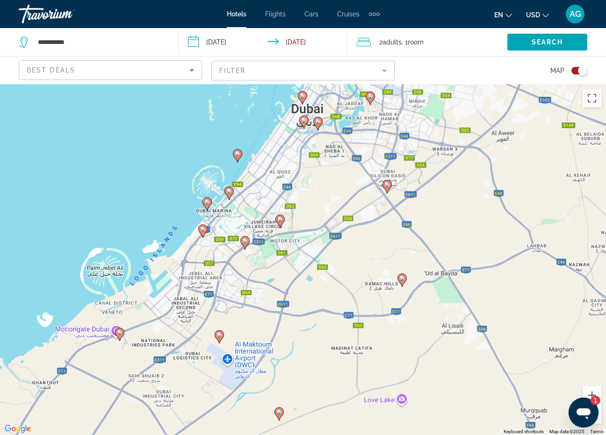
click at [375, 219] on div "To activate drag with keyboard, press Alt + Enter. Once in keyboard drag state,…" at bounding box center [303, 259] width 606 height 351
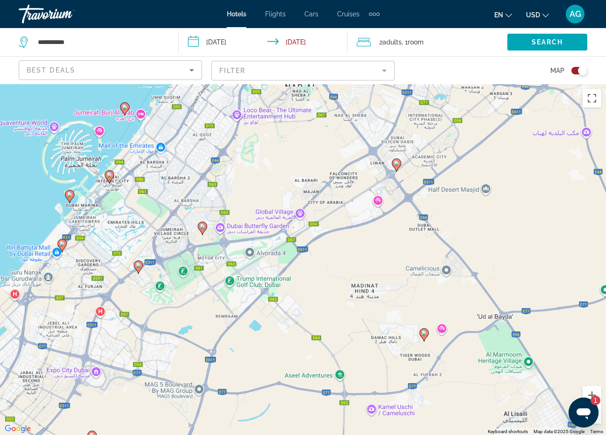
click at [375, 219] on div "To activate drag with keyboard, press Alt + Enter. Once in keyboard drag state,…" at bounding box center [303, 259] width 606 height 351
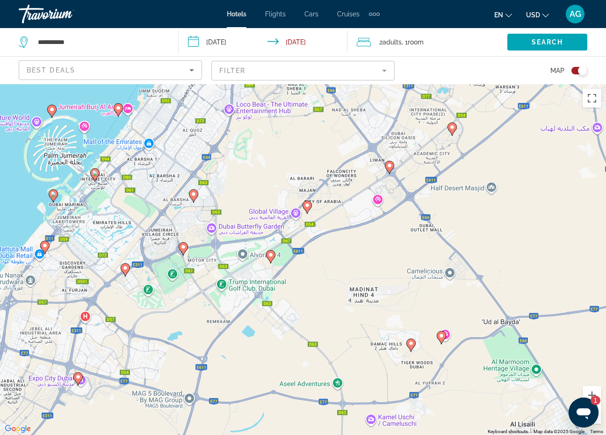
click at [375, 219] on div "To activate drag with keyboard, press Alt + Enter. Once in keyboard drag state,…" at bounding box center [303, 259] width 606 height 351
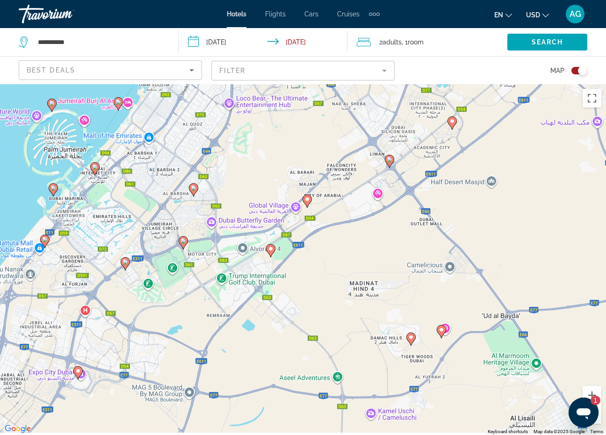
drag, startPoint x: 375, startPoint y: 219, endPoint x: 438, endPoint y: 61, distance: 170.0
click at [434, 84] on div "**********" at bounding box center [303, 301] width 606 height 435
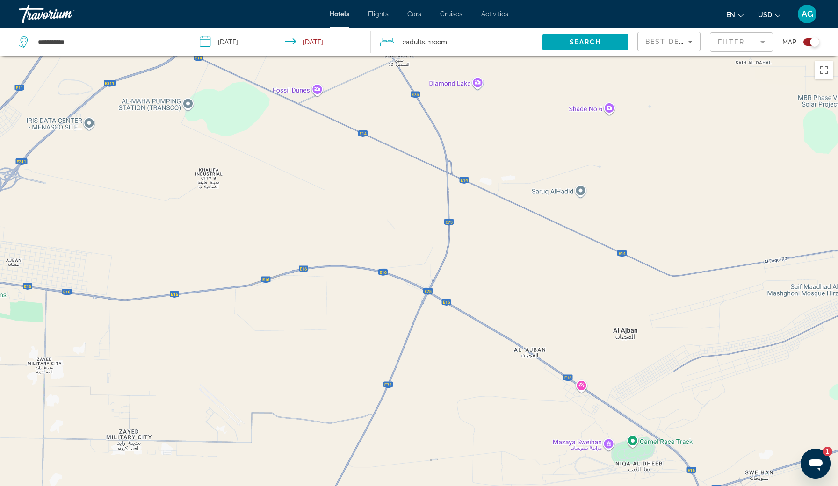
click at [472, 173] on div "To activate drag with keyboard, press Alt + Enter. Once in keyboard drag state,…" at bounding box center [419, 299] width 838 height 486
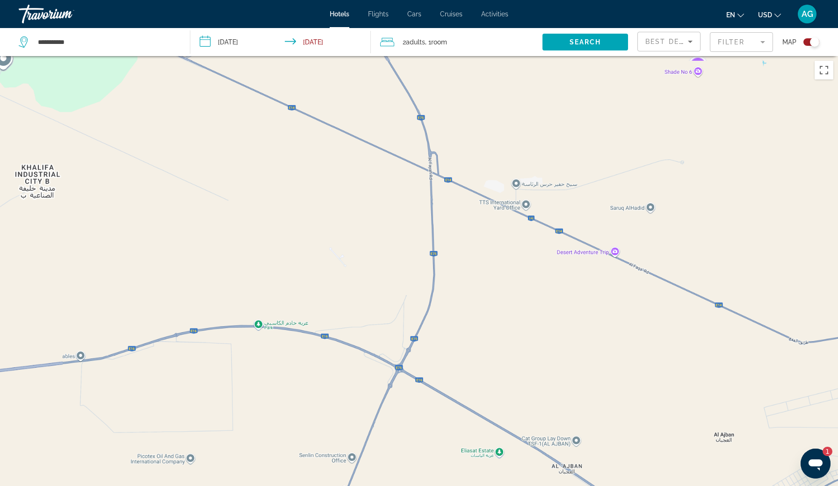
click at [472, 173] on div "To activate drag with keyboard, press Alt + Enter. Once in keyboard drag state,…" at bounding box center [419, 299] width 838 height 486
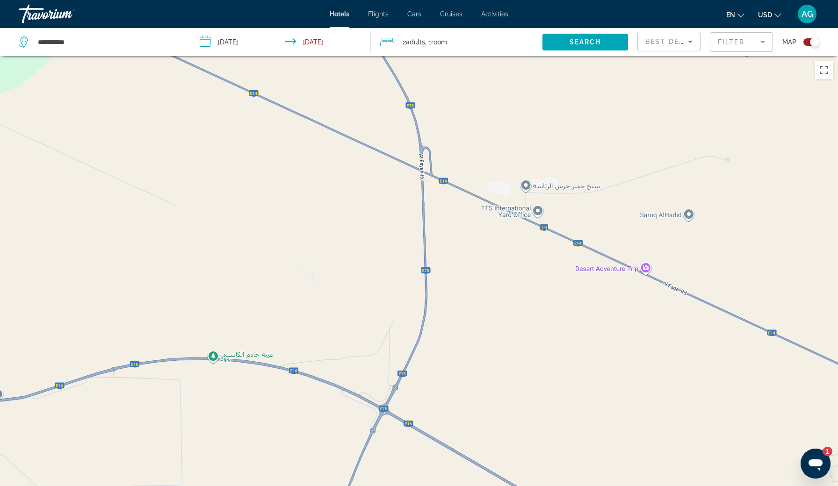
click at [472, 173] on div "To activate drag with keyboard, press Alt + Enter. Once in keyboard drag state,…" at bounding box center [419, 299] width 838 height 486
click at [472, 173] on div "Main content" at bounding box center [419, 299] width 838 height 486
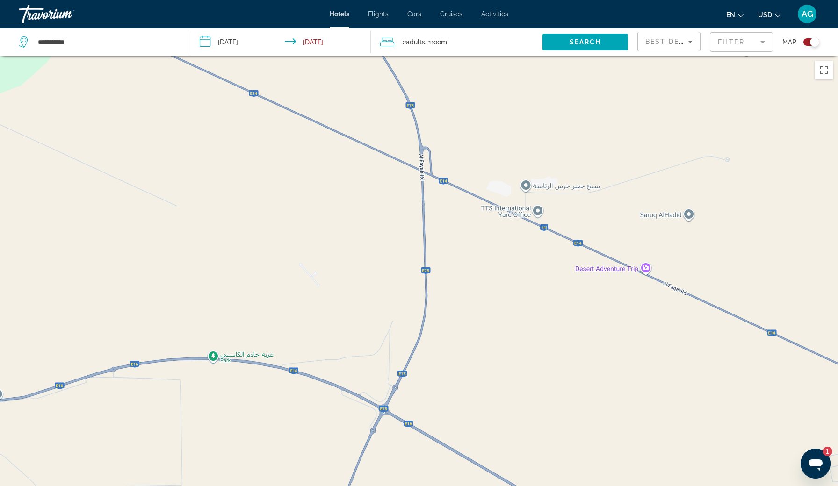
click at [472, 173] on div "Main content" at bounding box center [419, 299] width 838 height 486
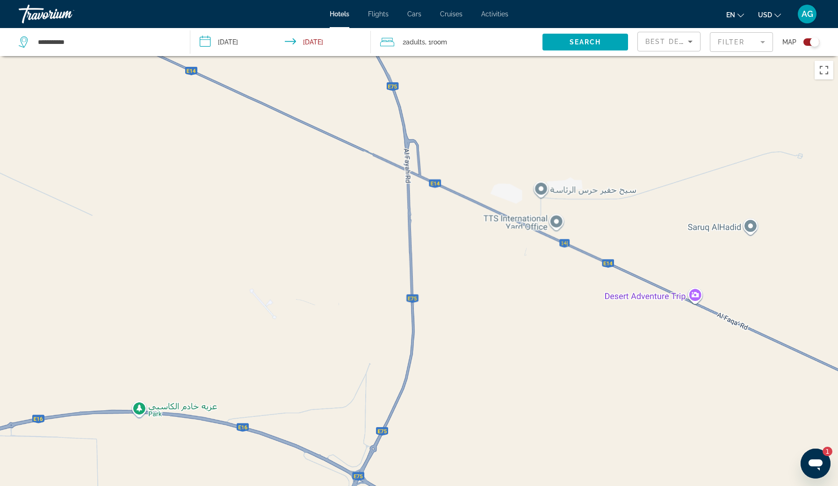
click at [472, 173] on div "Main content" at bounding box center [419, 299] width 838 height 486
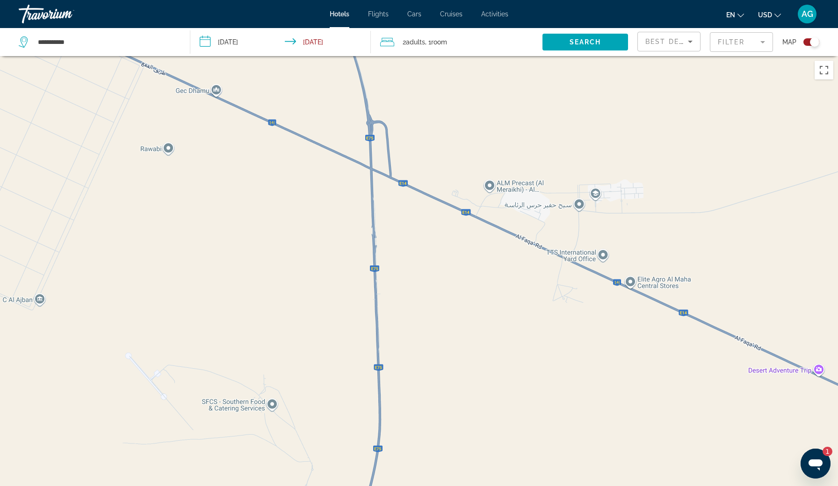
click at [472, 173] on div "Main content" at bounding box center [419, 299] width 838 height 486
click at [473, 173] on div "Main content" at bounding box center [419, 299] width 838 height 486
click at [473, 171] on div "Main content" at bounding box center [419, 299] width 838 height 486
click at [473, 169] on div "Main content" at bounding box center [419, 299] width 838 height 486
click at [473, 168] on div "Main content" at bounding box center [419, 299] width 838 height 486
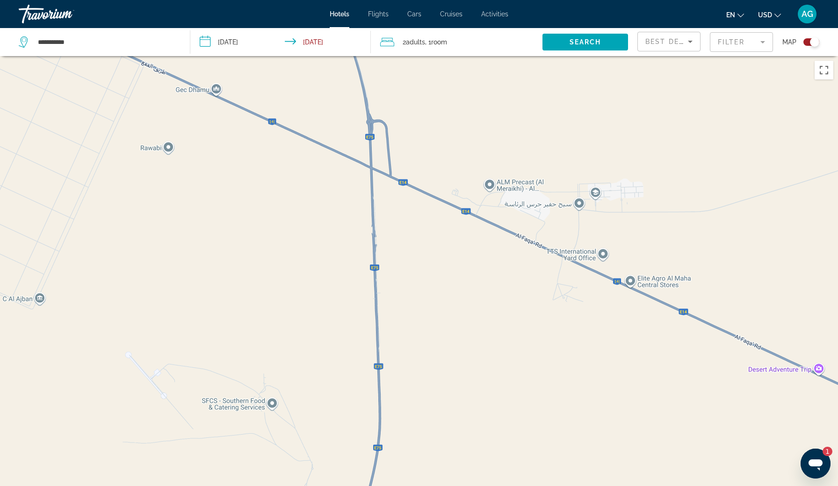
click at [474, 167] on div "Main content" at bounding box center [419, 299] width 838 height 486
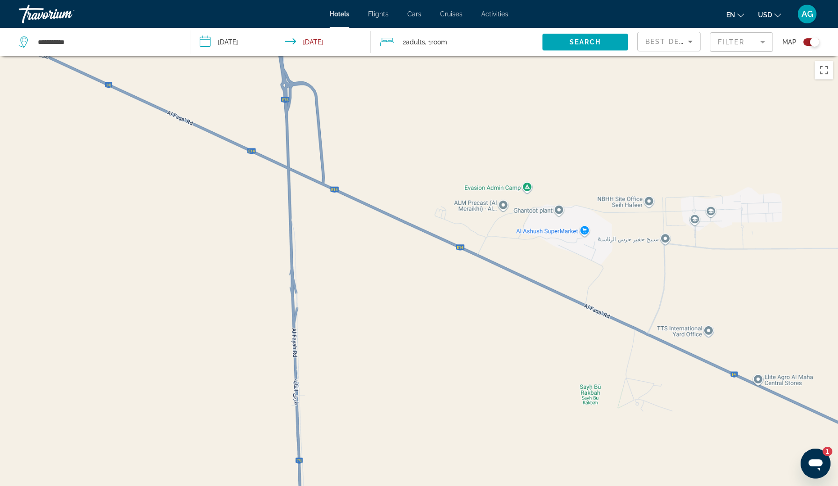
drag, startPoint x: 473, startPoint y: 170, endPoint x: 473, endPoint y: 165, distance: 5.1
click at [473, 167] on div "Main content" at bounding box center [419, 299] width 838 height 486
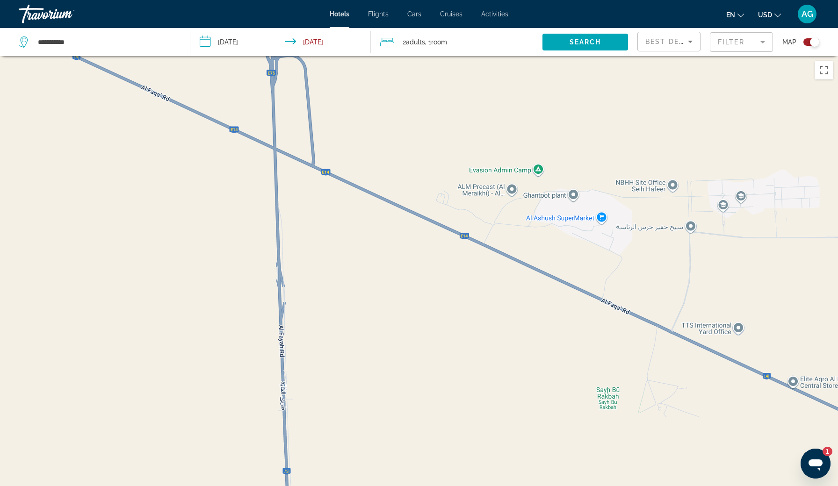
click at [474, 162] on div "Main content" at bounding box center [419, 299] width 838 height 486
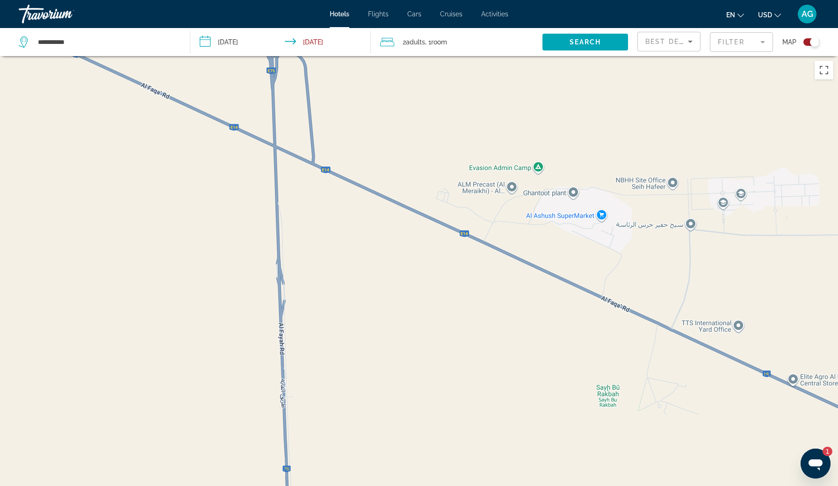
click at [475, 166] on div "Main content" at bounding box center [419, 299] width 838 height 486
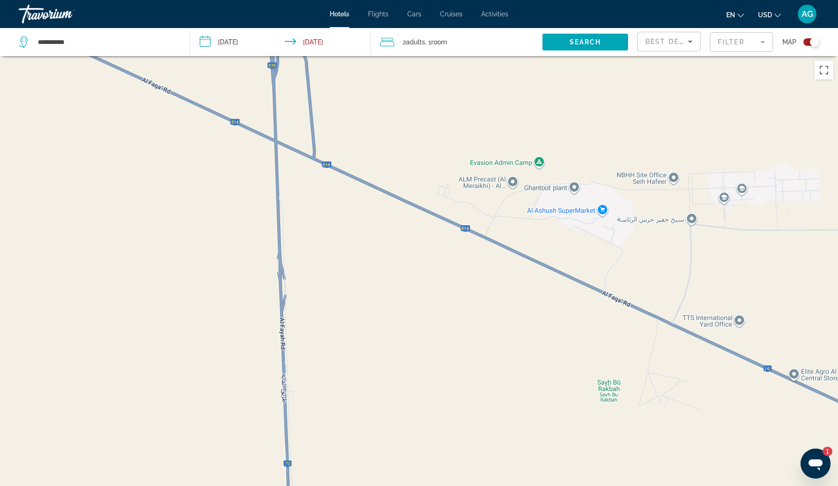
click at [476, 168] on div "Main content" at bounding box center [419, 299] width 838 height 486
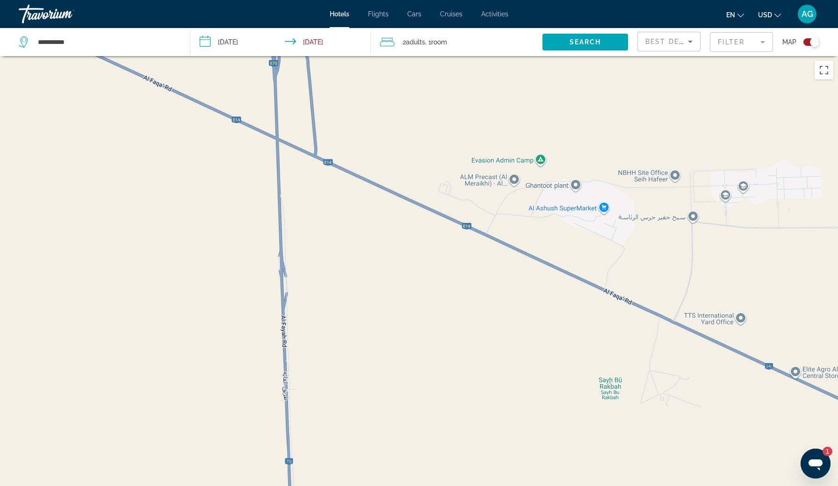
click at [477, 166] on div "Main content" at bounding box center [419, 299] width 838 height 486
drag, startPoint x: 477, startPoint y: 166, endPoint x: 659, endPoint y: 137, distance: 184.7
click at [605, 137] on div "Main content" at bounding box center [419, 299] width 838 height 486
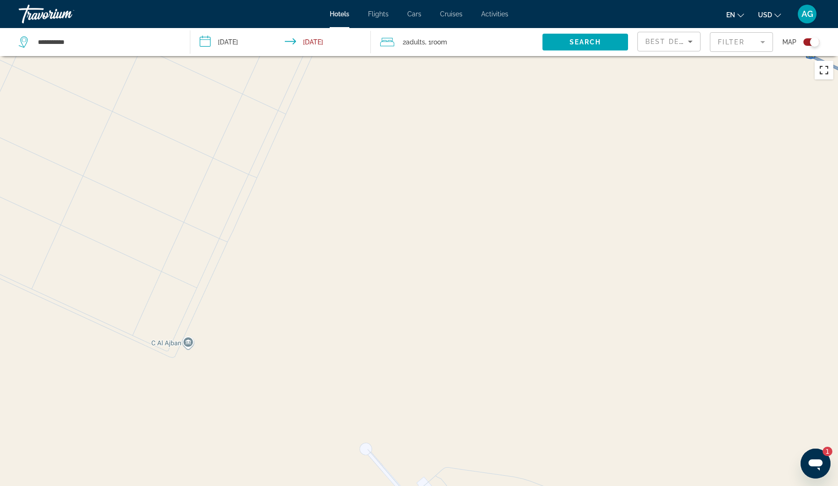
click at [605, 70] on button "Toggle fullscreen view" at bounding box center [823, 70] width 19 height 19
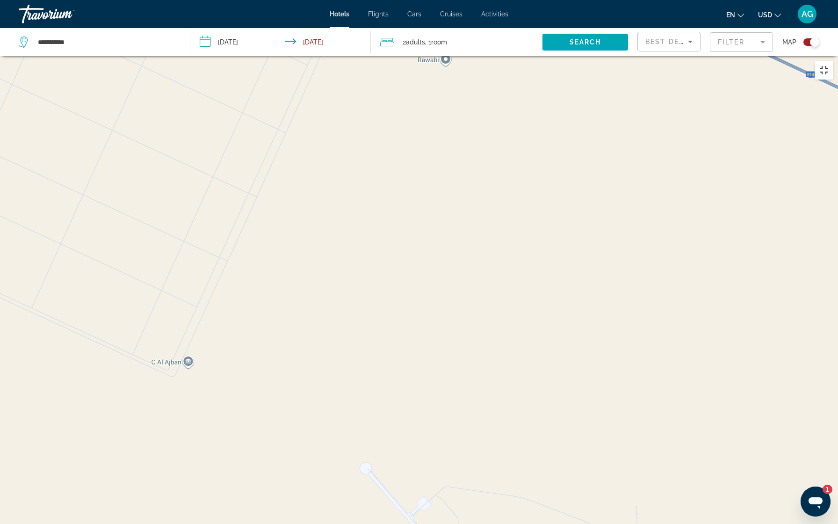
click at [605, 61] on button "Toggle fullscreen view" at bounding box center [823, 70] width 19 height 19
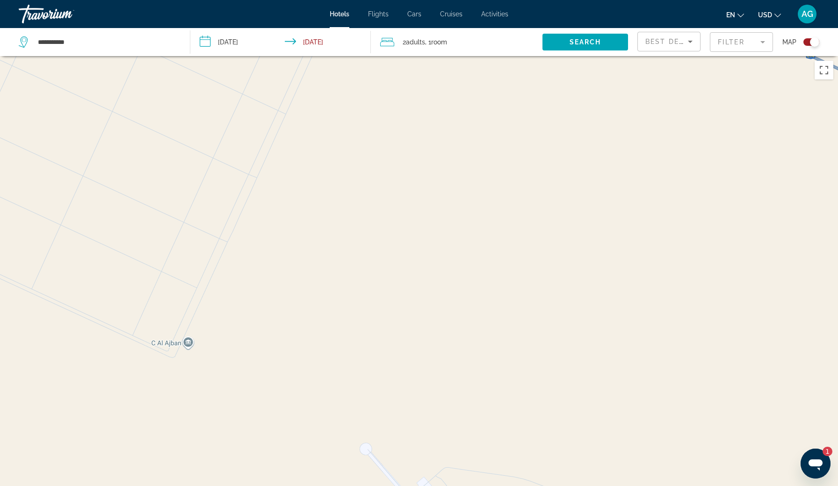
click at [605, 434] on div "Main content" at bounding box center [419, 299] width 838 height 486
drag, startPoint x: 819, startPoint y: 449, endPoint x: 801, endPoint y: 458, distance: 19.7
click html "1"
click at [605, 434] on div "Main content" at bounding box center [419, 299] width 838 height 486
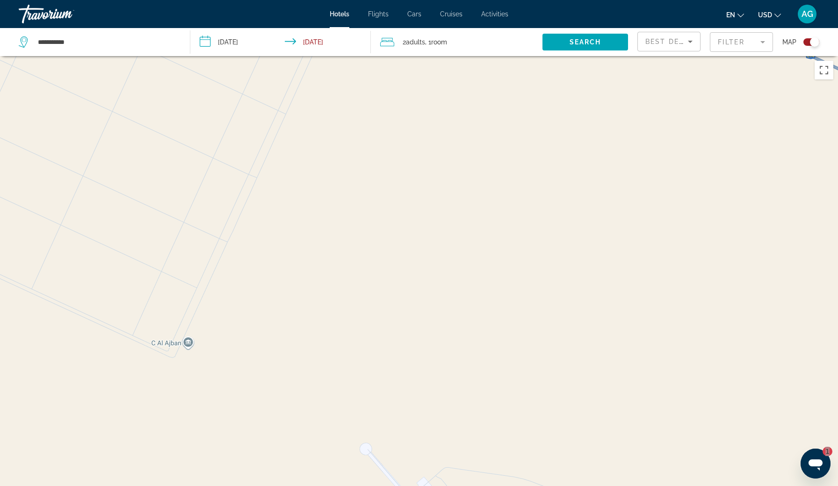
click at [605, 434] on div "Main content" at bounding box center [419, 299] width 838 height 486
drag, startPoint x: 814, startPoint y: 454, endPoint x: 532, endPoint y: 430, distance: 283.0
click html "1"
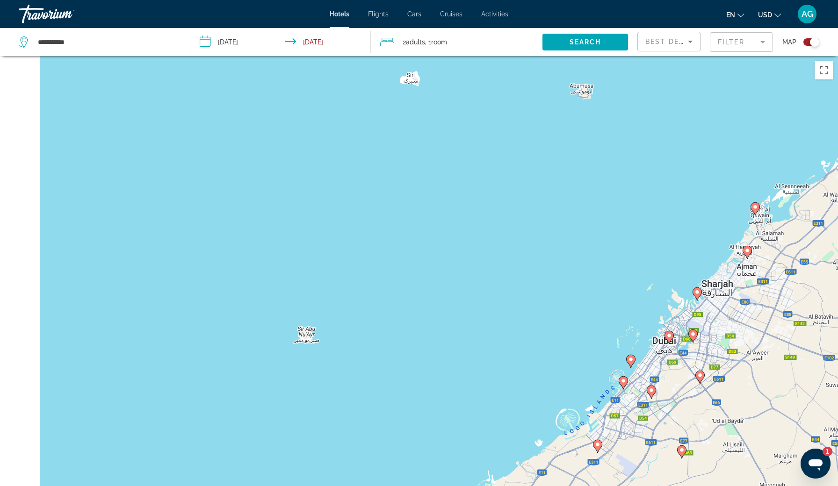
drag, startPoint x: 225, startPoint y: 124, endPoint x: 630, endPoint y: 210, distance: 413.9
click at [605, 210] on div "To activate drag with keyboard, press Alt + Enter. Once in keyboard drag state,…" at bounding box center [419, 299] width 838 height 486
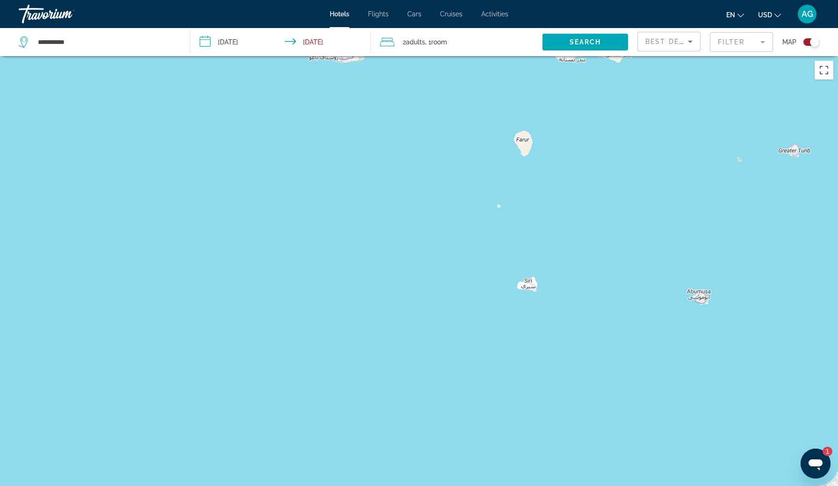
drag, startPoint x: 530, startPoint y: 201, endPoint x: 443, endPoint y: 374, distance: 193.0
click at [443, 374] on div "To activate drag with keyboard, press Alt + Enter. Once in keyboard drag state,…" at bounding box center [419, 299] width 838 height 486
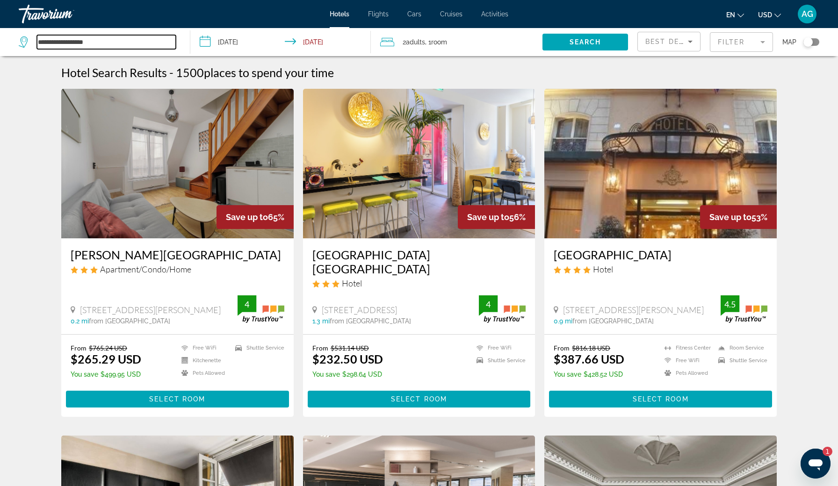
click at [102, 43] on input "**********" at bounding box center [106, 42] width 139 height 14
drag, startPoint x: 102, startPoint y: 43, endPoint x: 29, endPoint y: 44, distance: 73.0
click at [29, 44] on div "**********" at bounding box center [97, 42] width 157 height 14
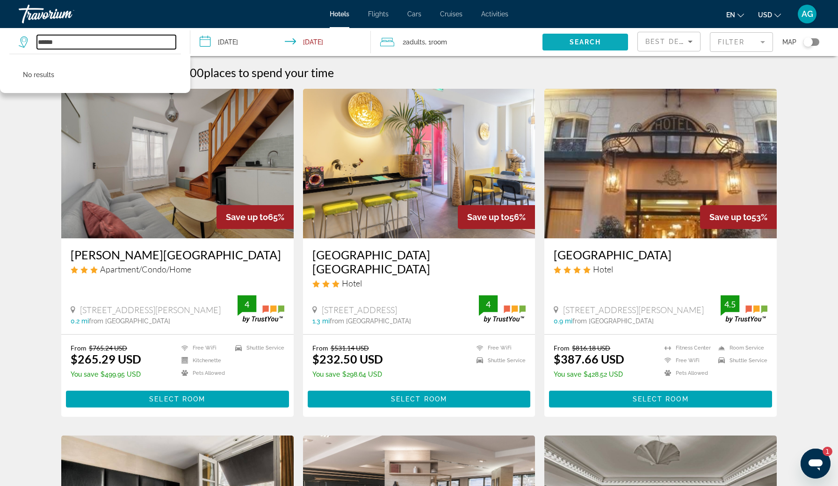
type input "******"
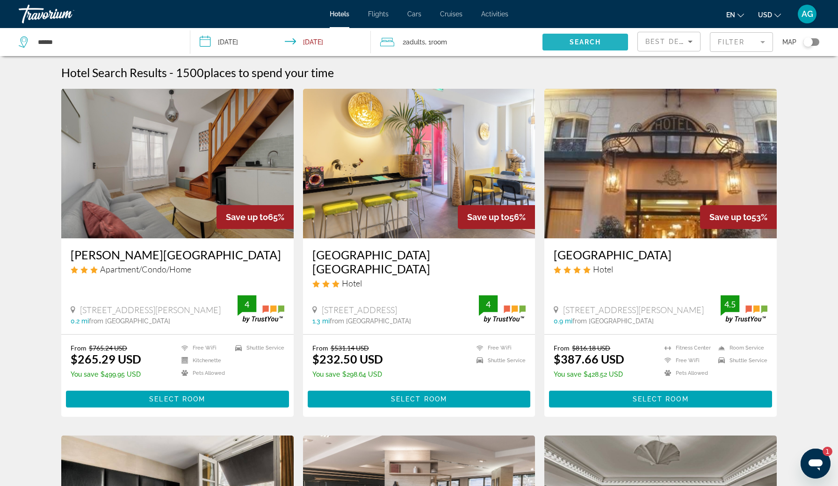
click at [567, 37] on span "Search widget" at bounding box center [585, 42] width 86 height 22
